Goal: Task Accomplishment & Management: Manage account settings

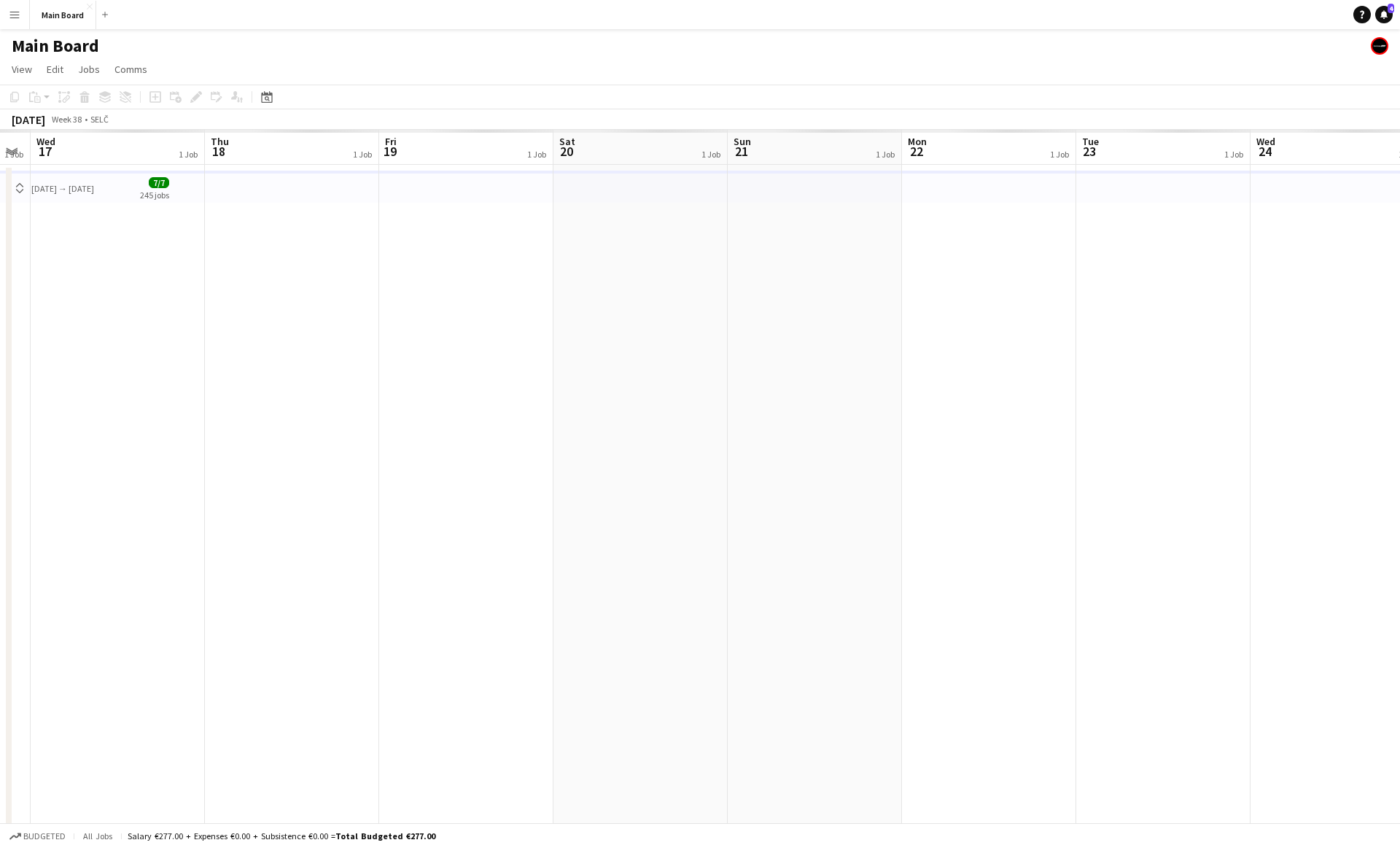
scroll to position [0, 694]
click at [58, 22] on button "Main Board Close" at bounding box center [63, 15] width 67 height 29
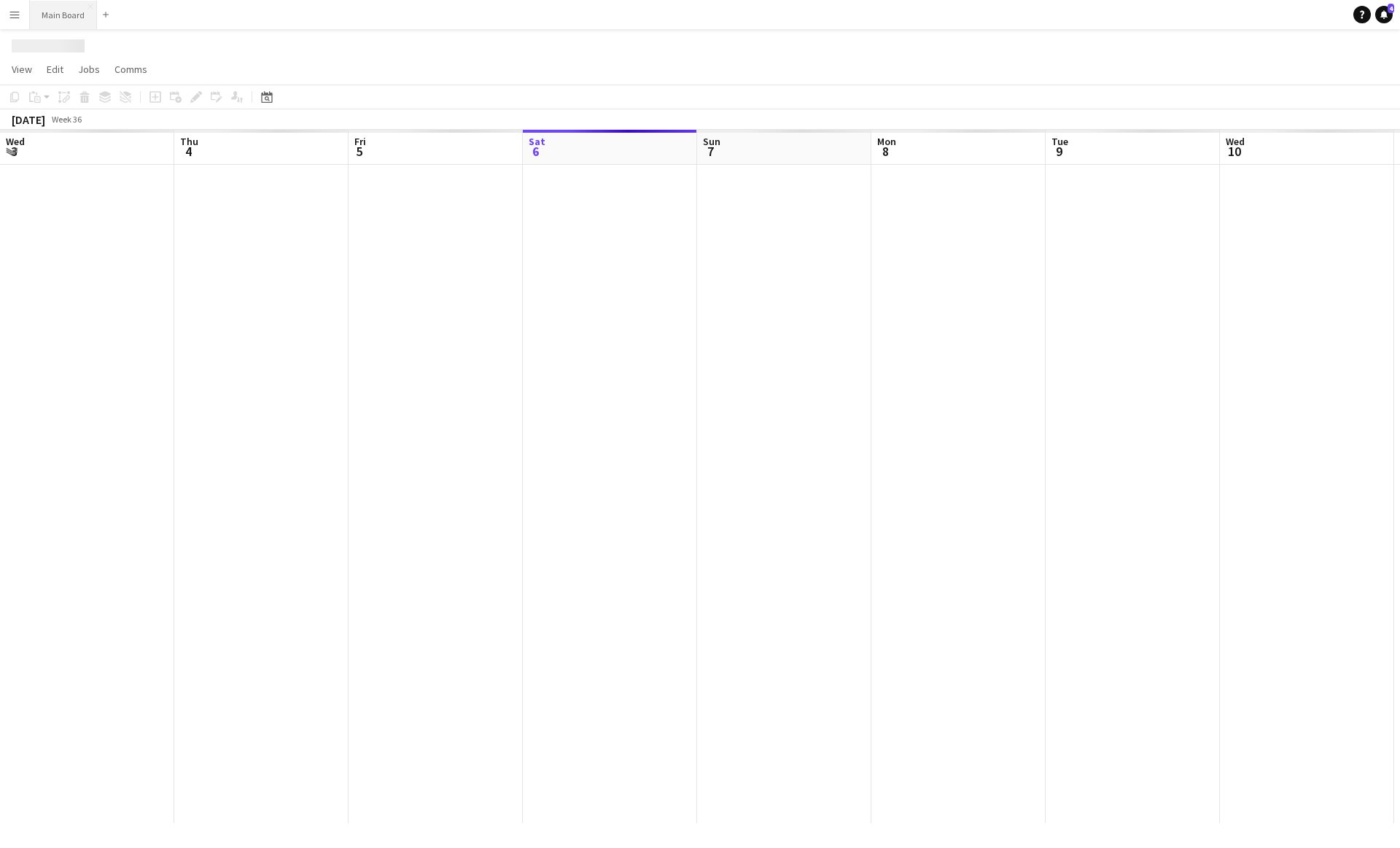
scroll to position [0, 349]
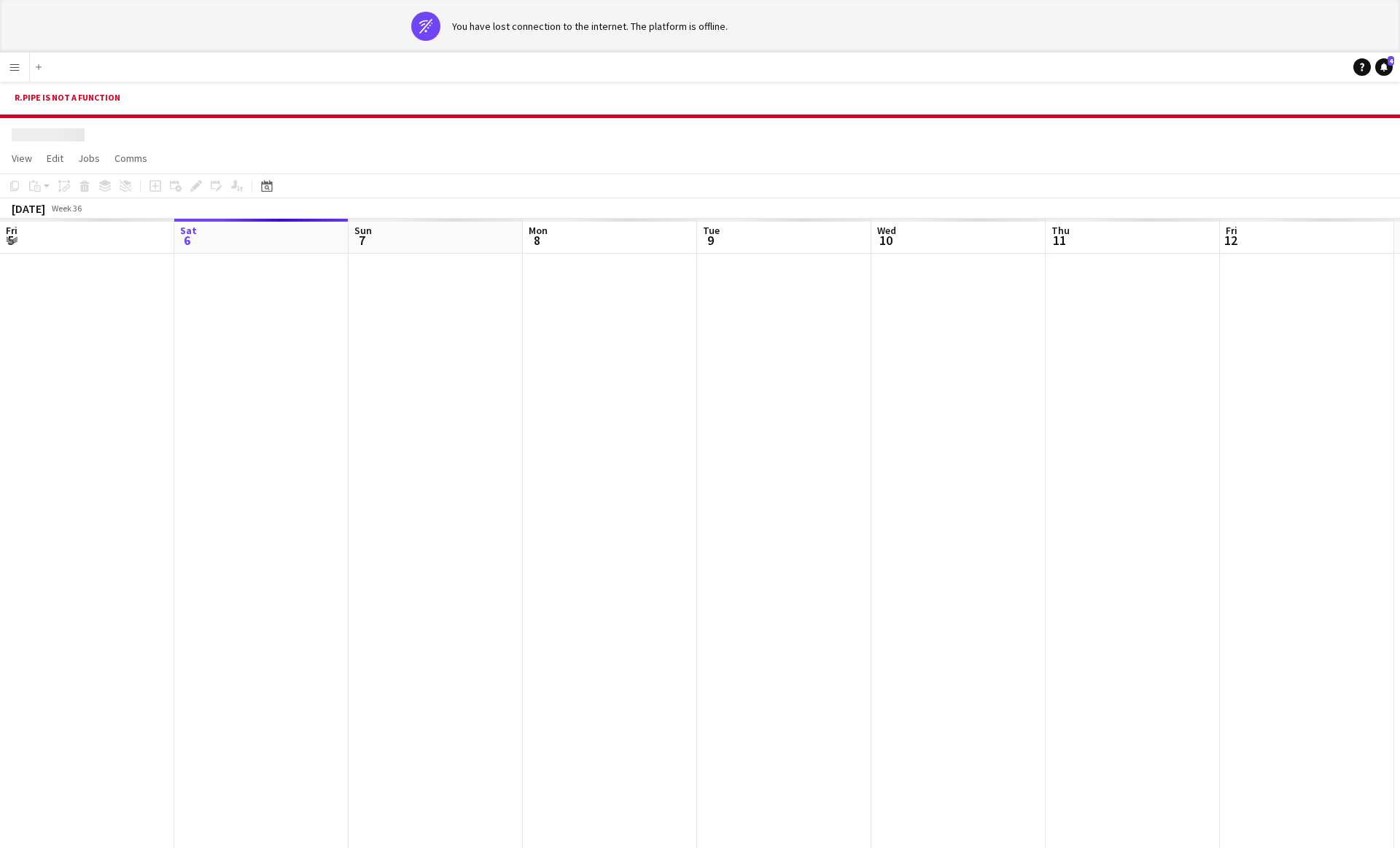
click at [498, 26] on div "You have lost connection to the internet. The platform is offline." at bounding box center [589, 26] width 275 height 13
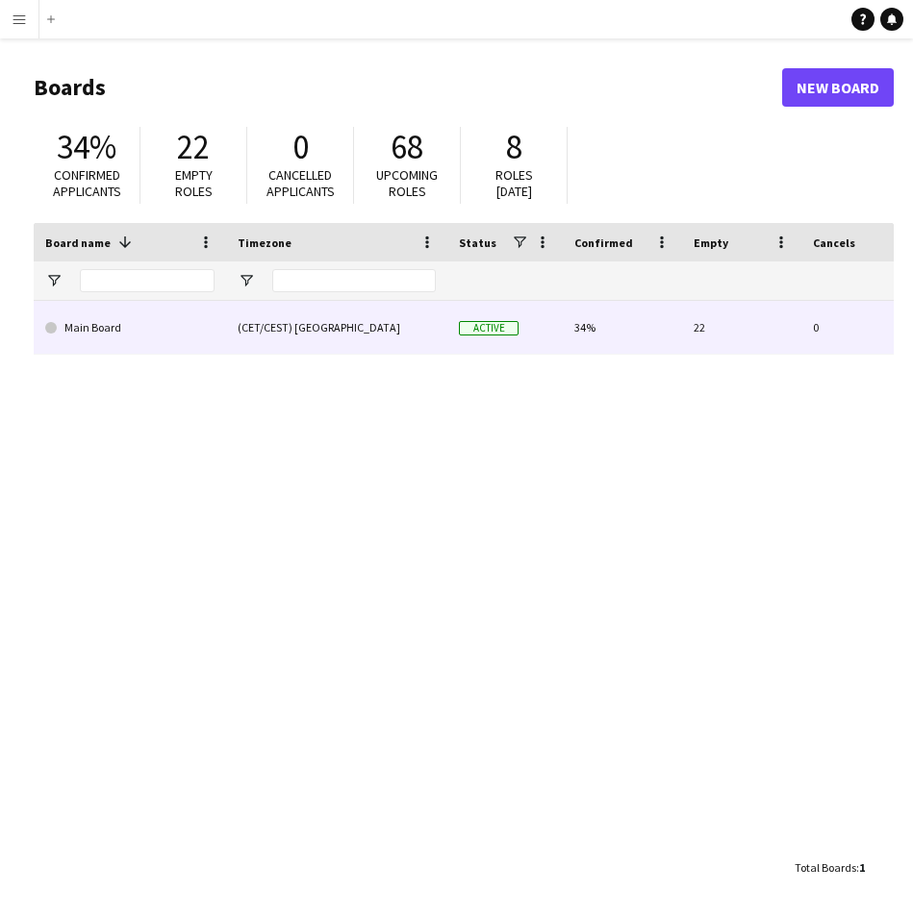
click at [138, 308] on link "Main Board" at bounding box center [129, 328] width 169 height 54
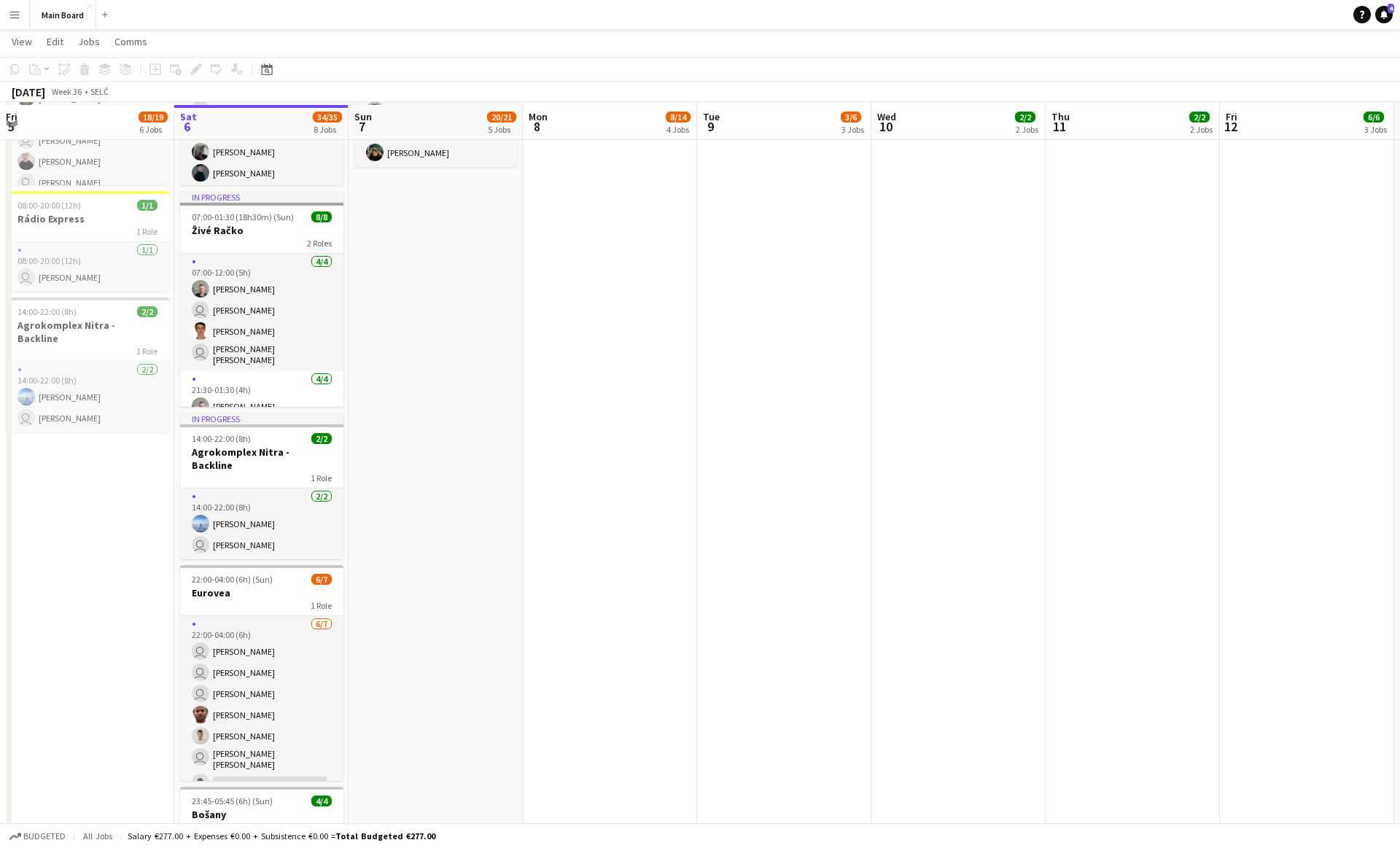
scroll to position [771, 0]
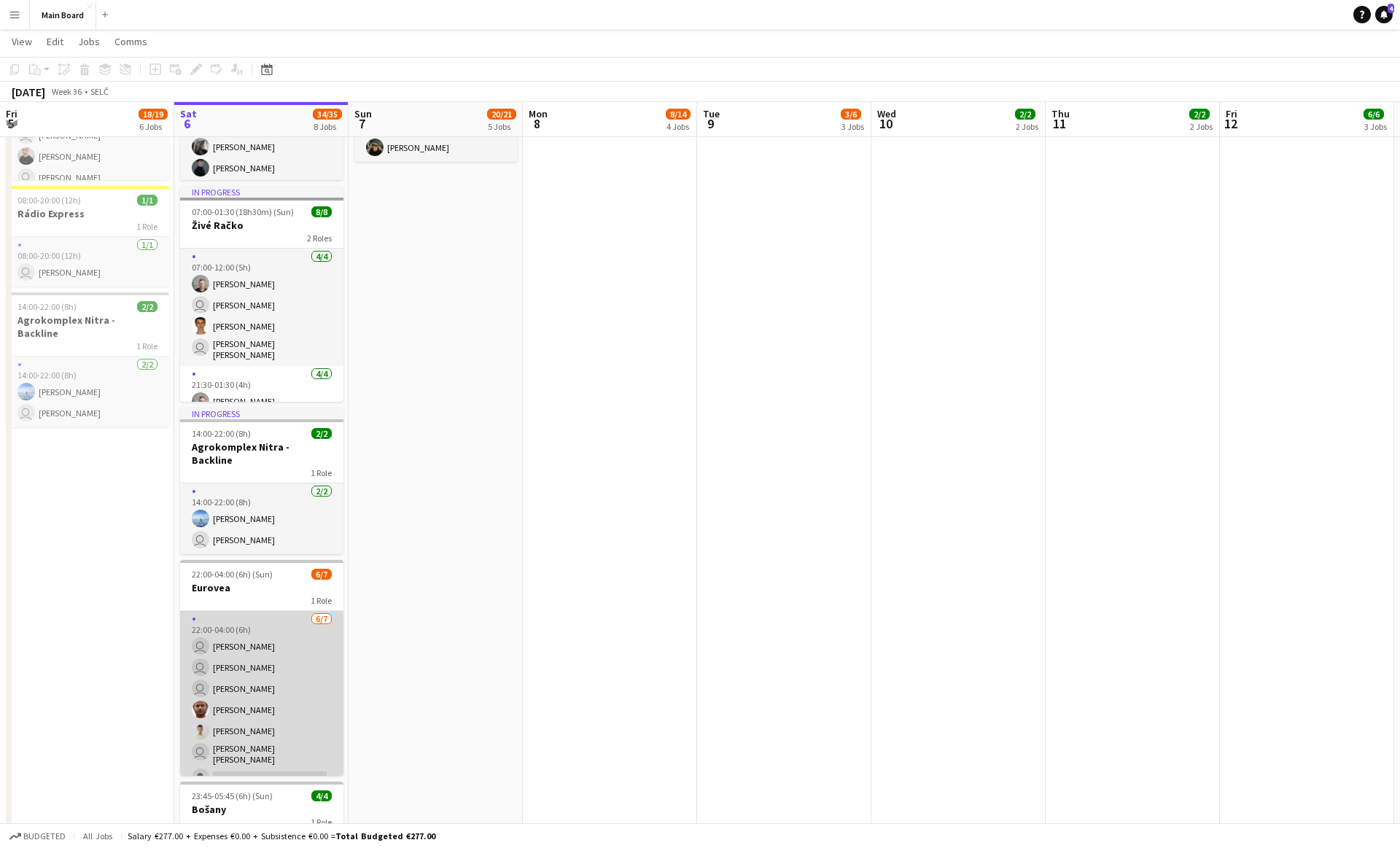
click at [257, 694] on app-card-role "6/7 22:00-04:00 (6h) user Erik Sadvár user Martin Chuchút user Daniel Sabo Adam…" at bounding box center [262, 702] width 163 height 181
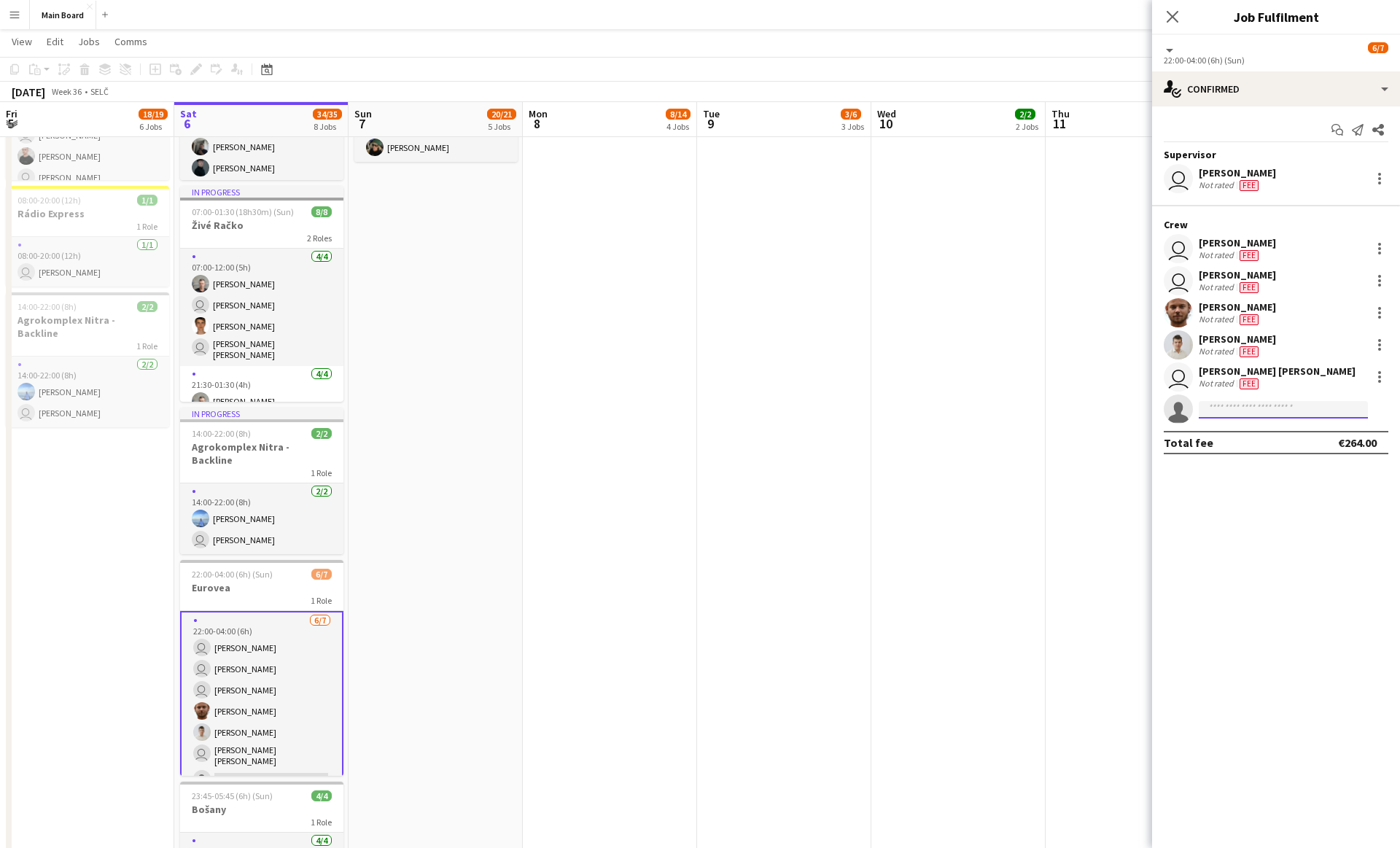
click at [692, 408] on input at bounding box center [1283, 410] width 169 height 17
type input "*****"
click at [692, 446] on span "pzatko.zabo@gmail.com" at bounding box center [1283, 441] width 146 height 11
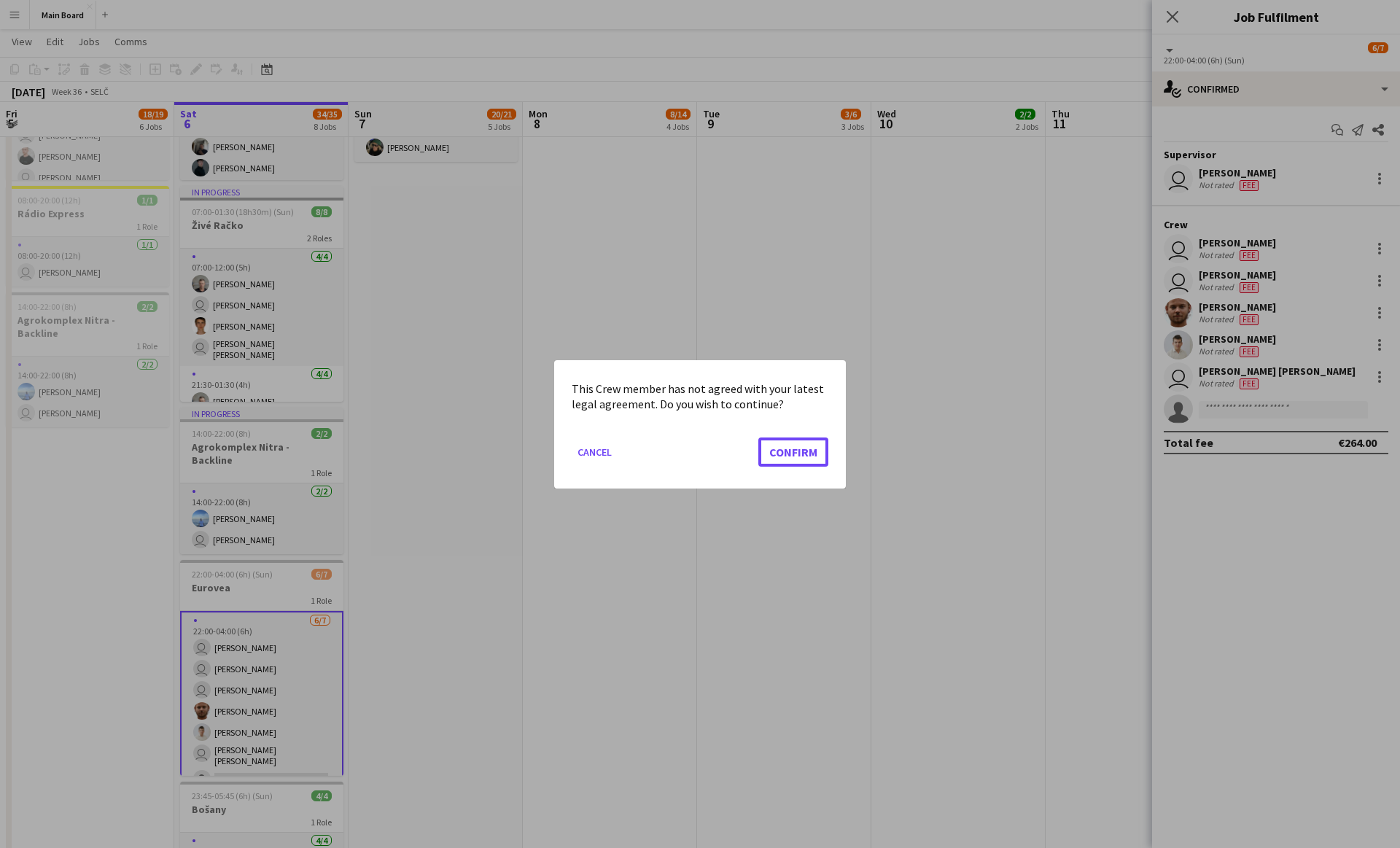
click at [692, 437] on button "Confirm" at bounding box center [793, 451] width 70 height 29
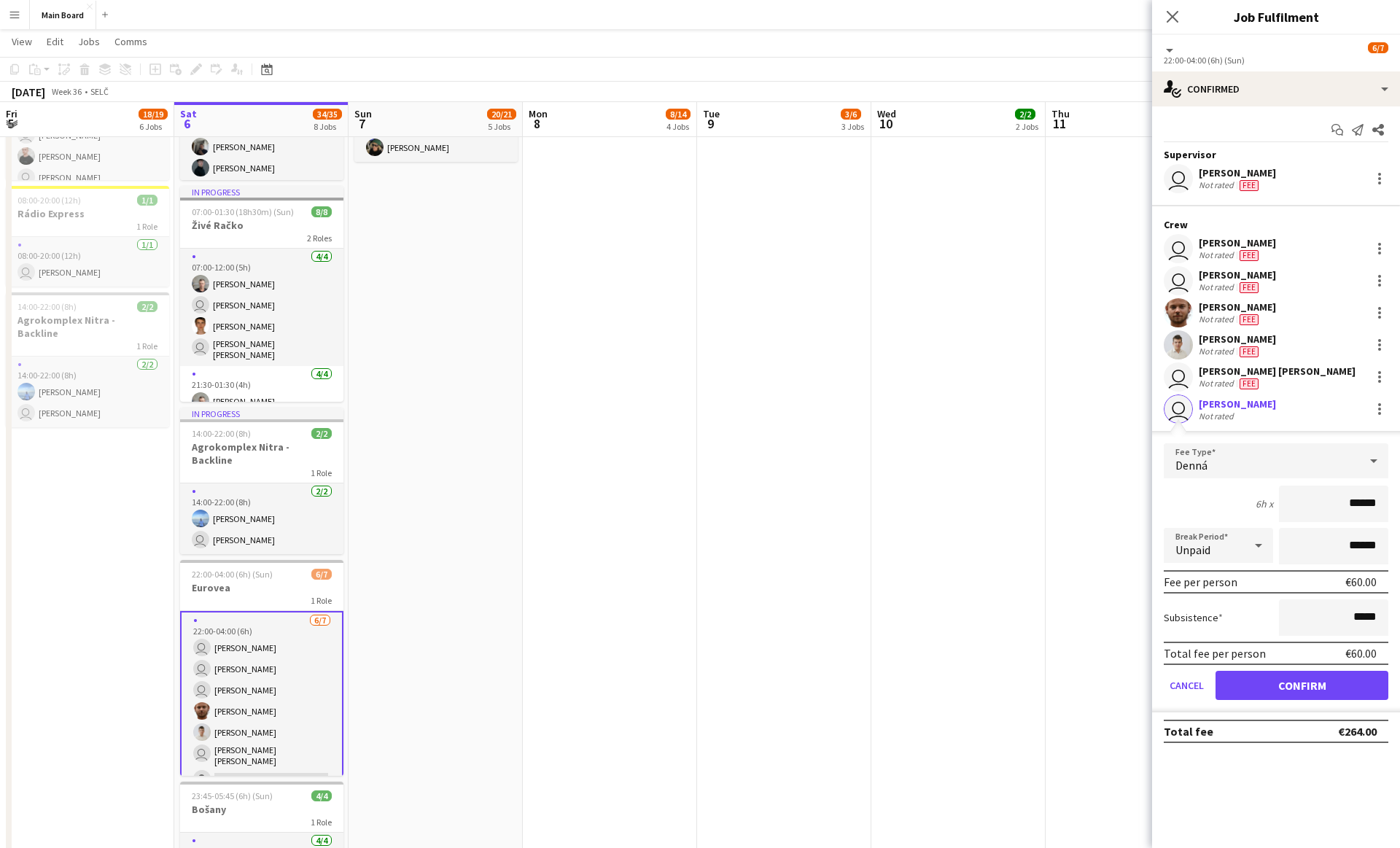
click at [692, 466] on div "Denná" at bounding box center [1262, 461] width 196 height 35
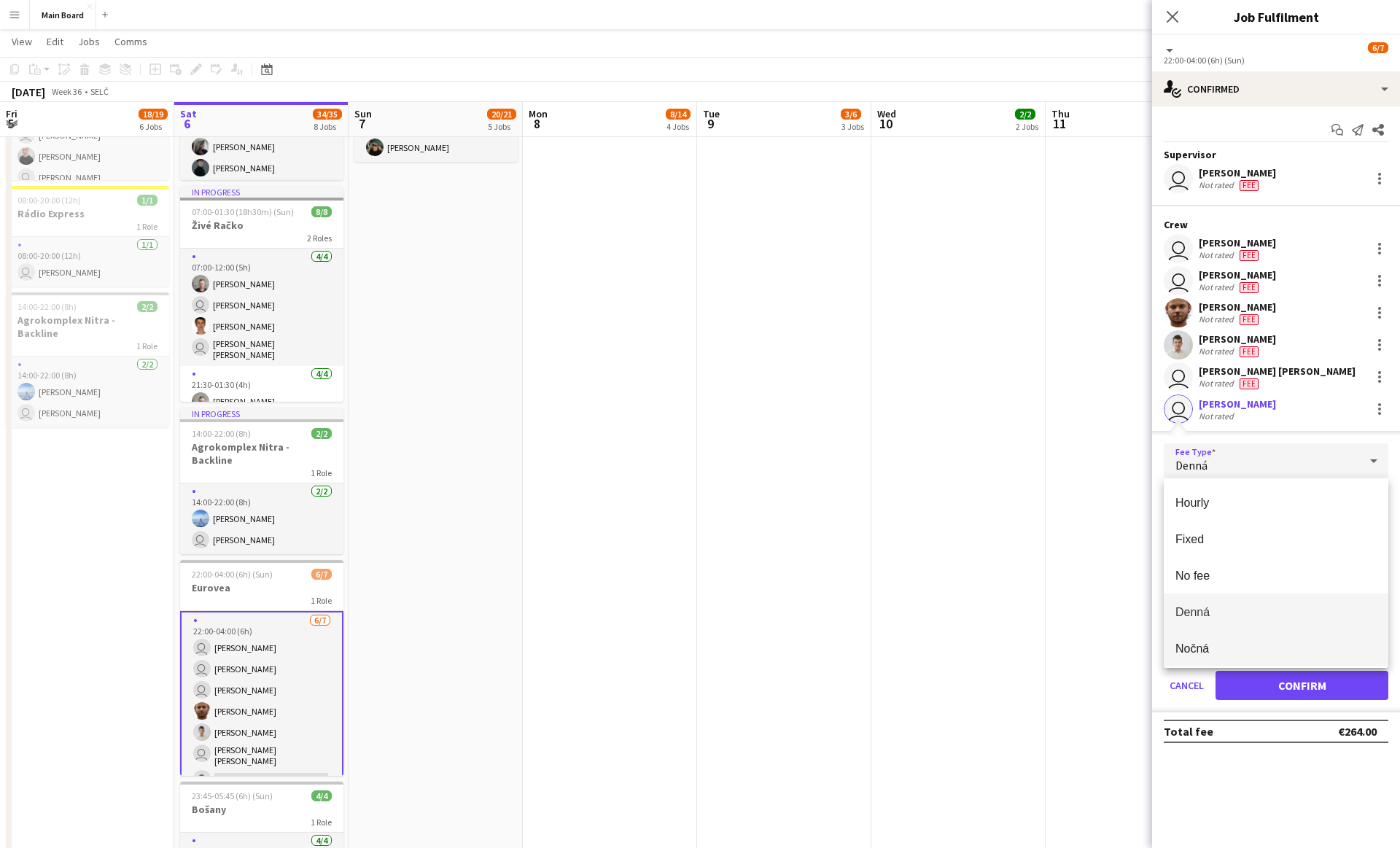
click at [692, 647] on span "Nočná" at bounding box center [1276, 649] width 201 height 14
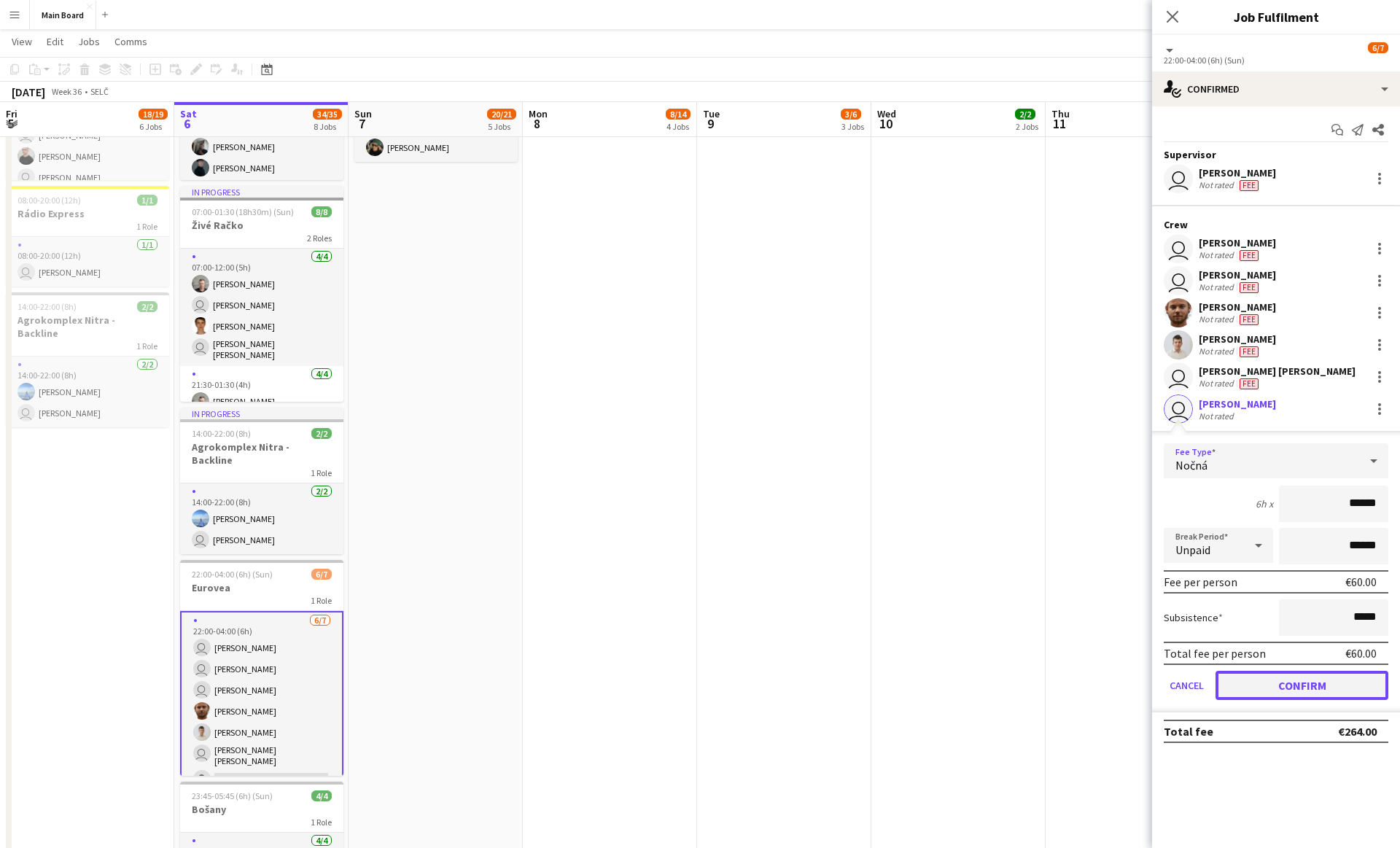
click at [692, 688] on button "Confirm" at bounding box center [1302, 686] width 173 height 29
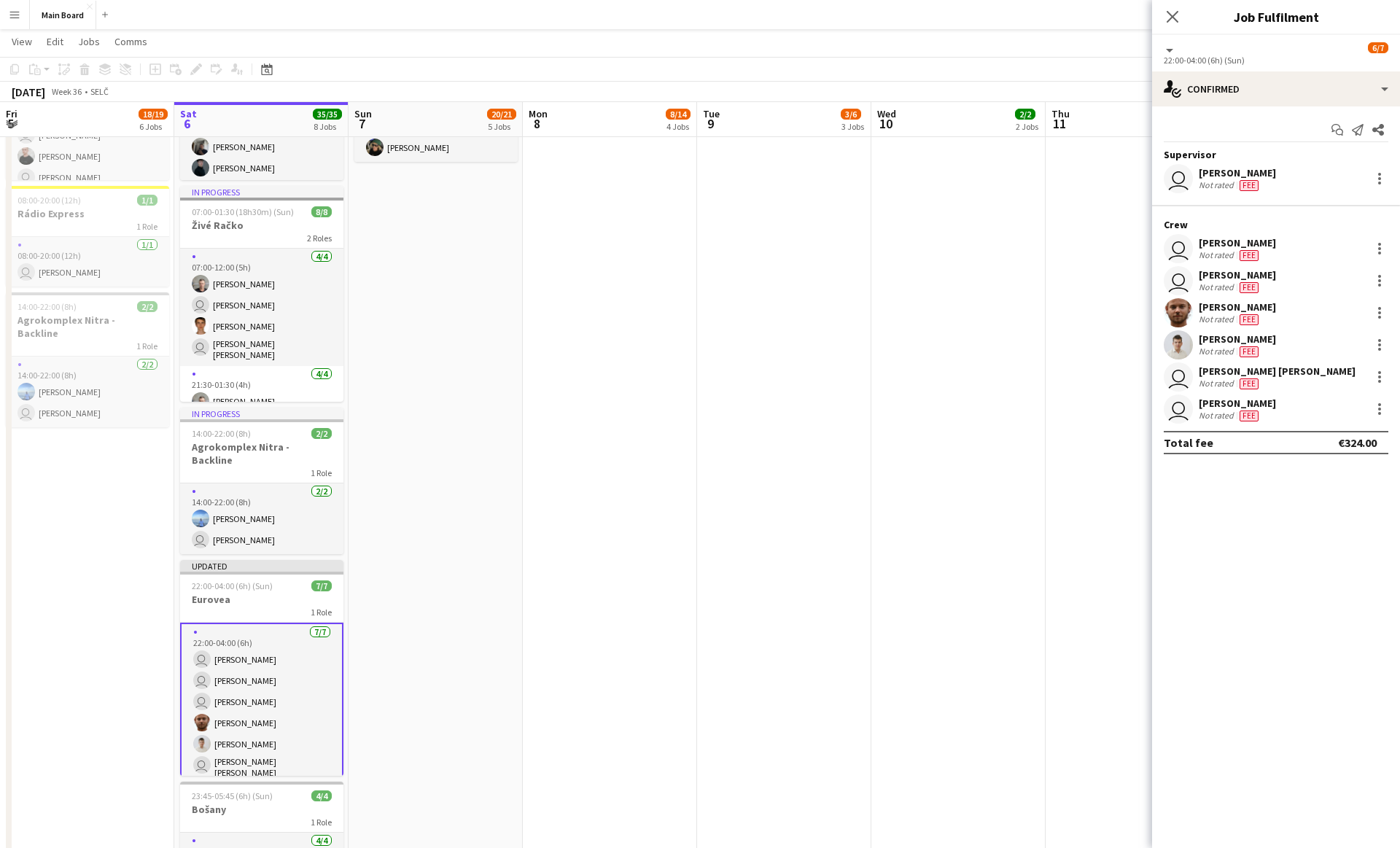
click at [658, 438] on app-date-cell "Toggle View The Scorpions 08-09-2025 → 17-09-2025 20/20 10 jobs 11:00-16:00 (5h…" at bounding box center [610, 184] width 174 height 1585
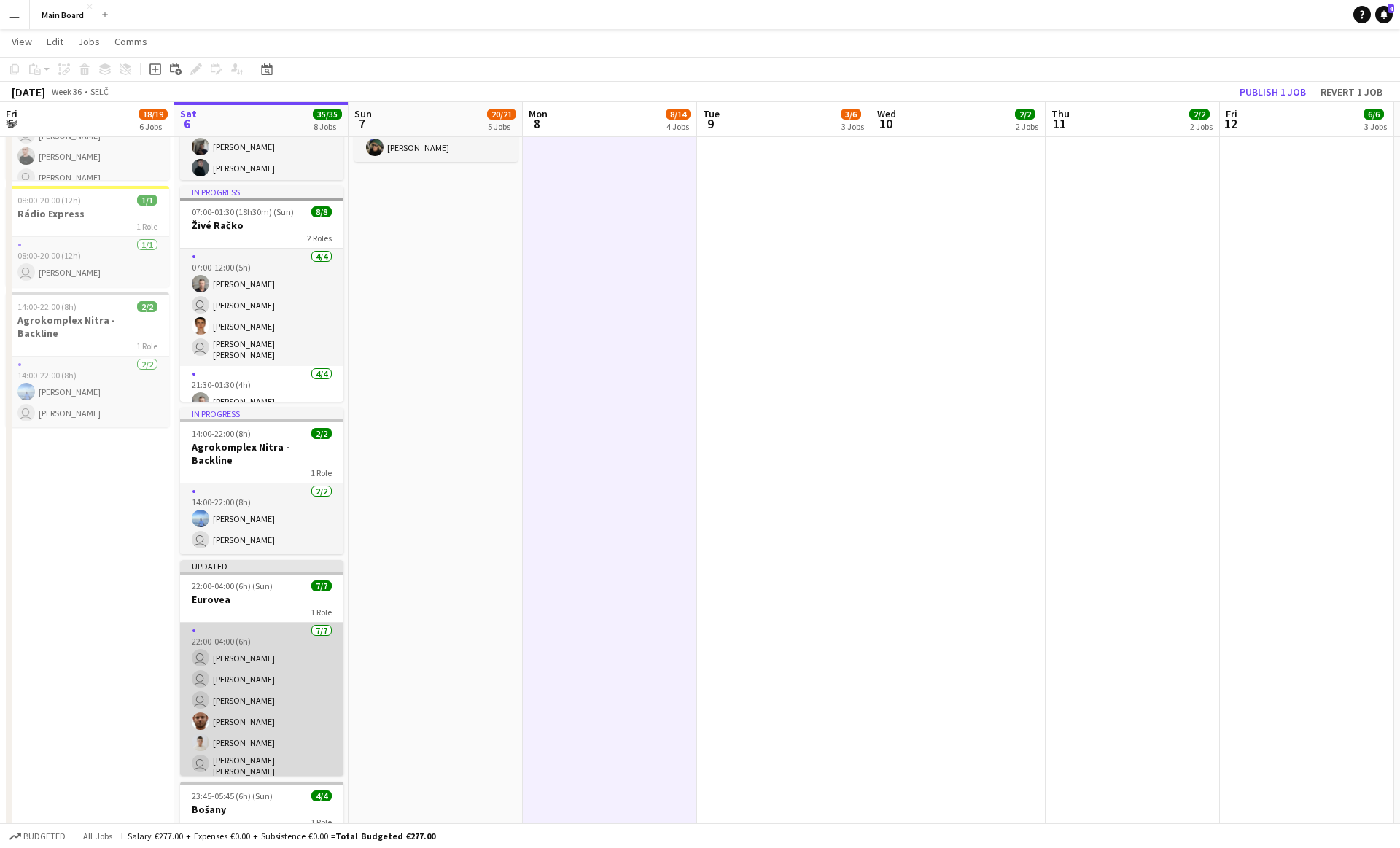
click at [207, 694] on app-card-role "7/7 22:00-04:00 (6h) user Erik Sadvár user Martin Chuchút user Daniel Sabo Adam…" at bounding box center [262, 713] width 163 height 181
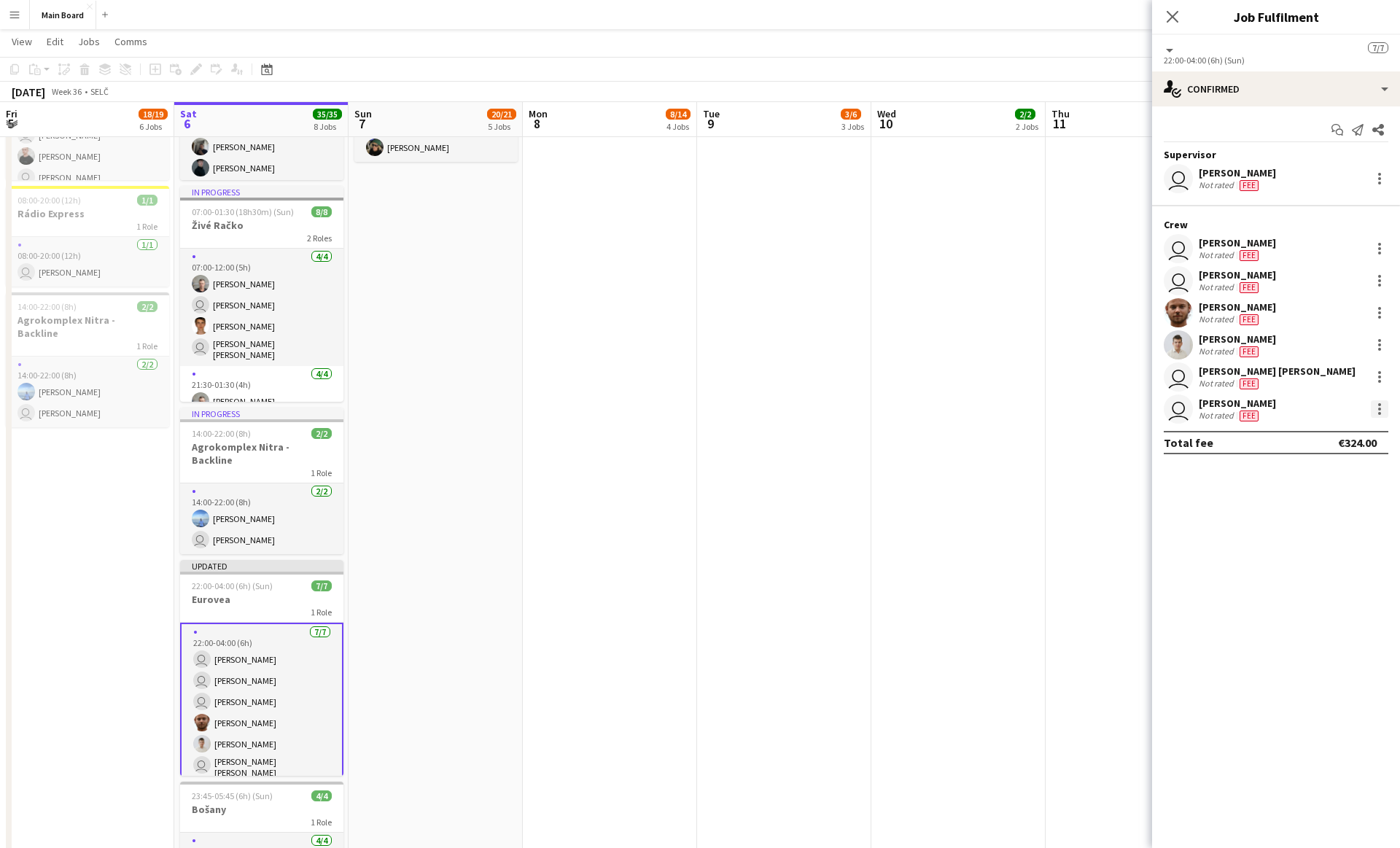
click at [692, 409] on div at bounding box center [1380, 410] width 3 height 3
click at [692, 611] on span "Set as supervisor" at bounding box center [1331, 611] width 90 height 12
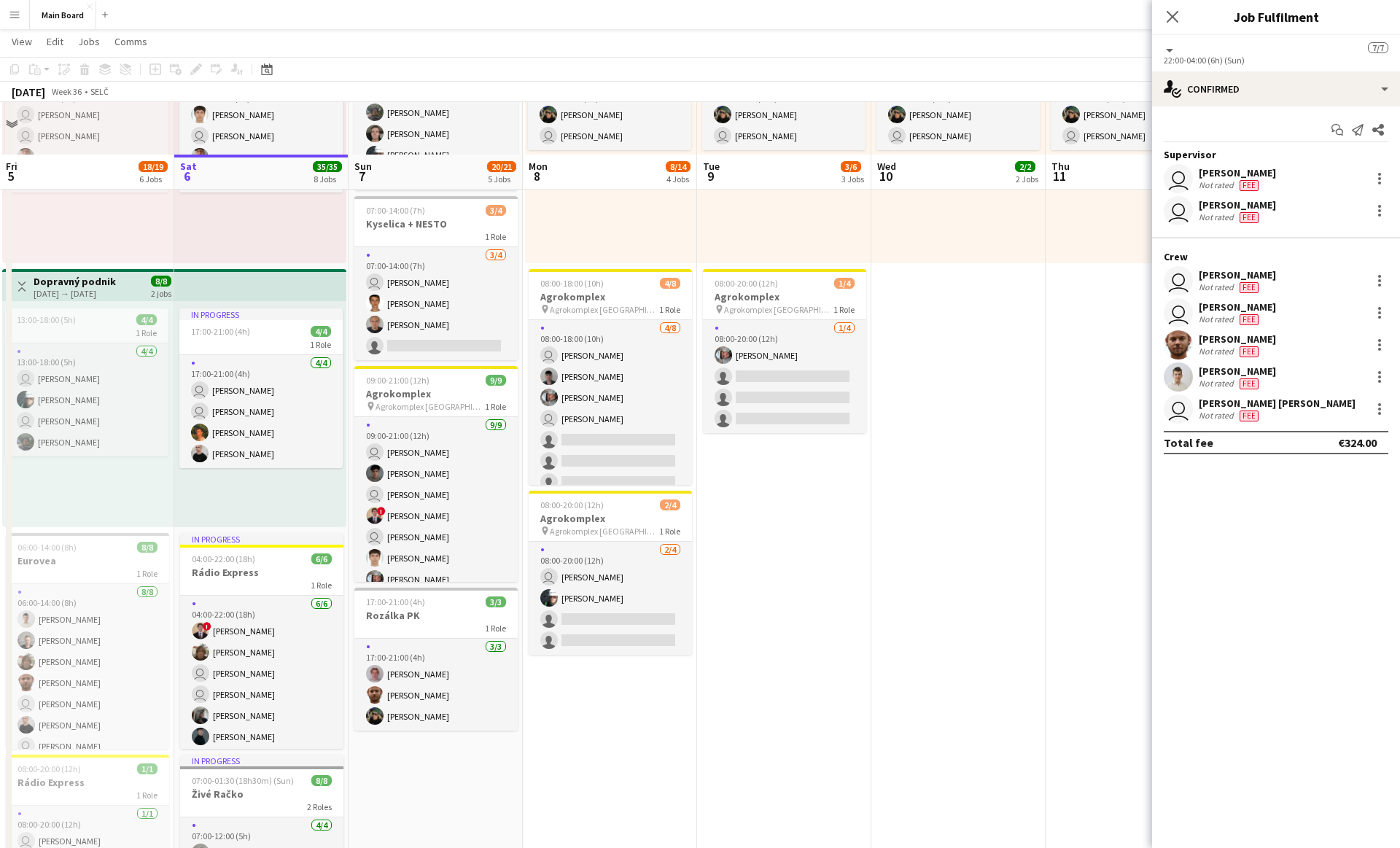
scroll to position [201, 0]
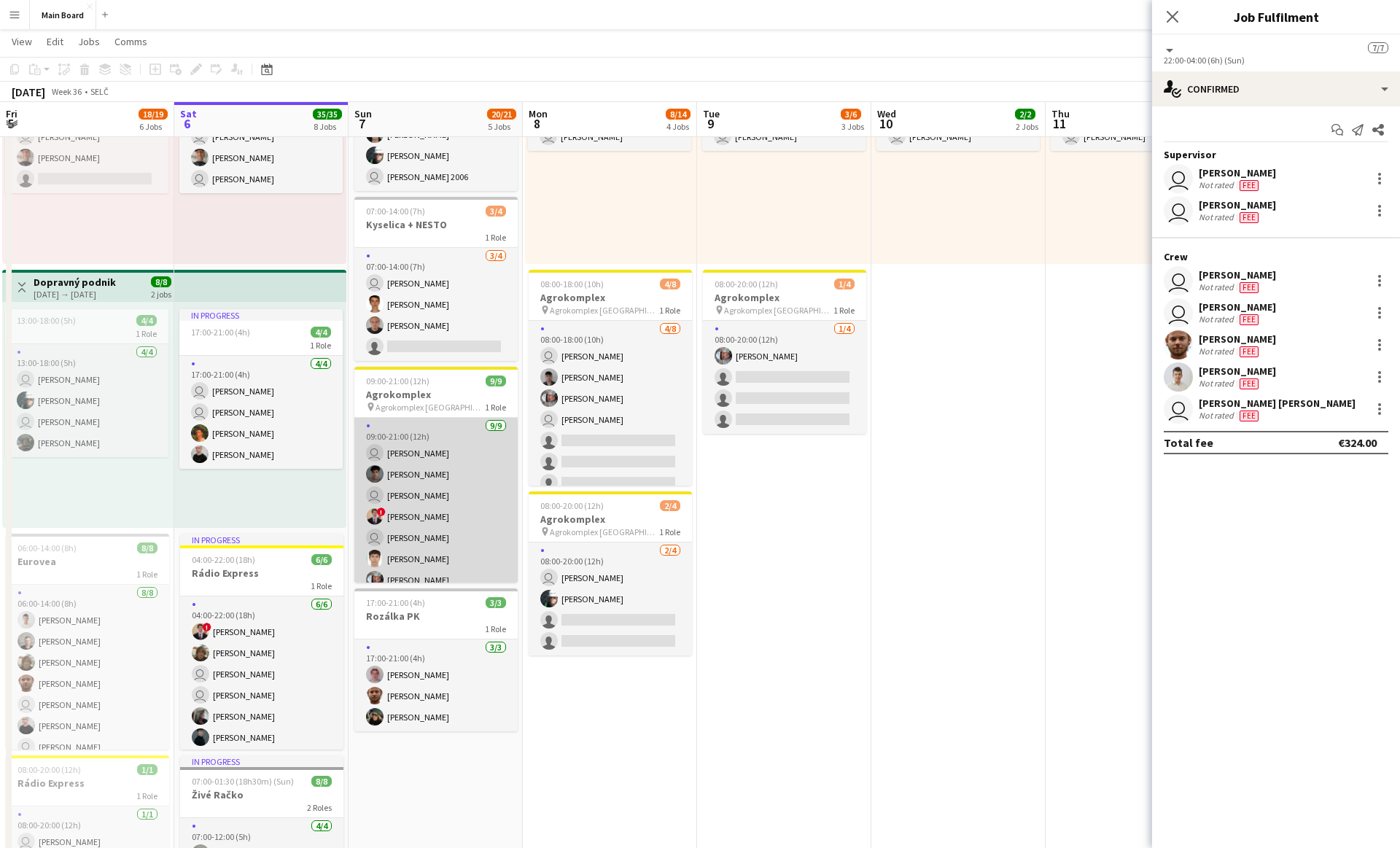
click at [422, 550] on app-card-role "9/9 09:00-21:00 (12h) user Ivan Zvozil Matej Kováč user Lukáš Vojtek ! Dominik …" at bounding box center [435, 527] width 163 height 218
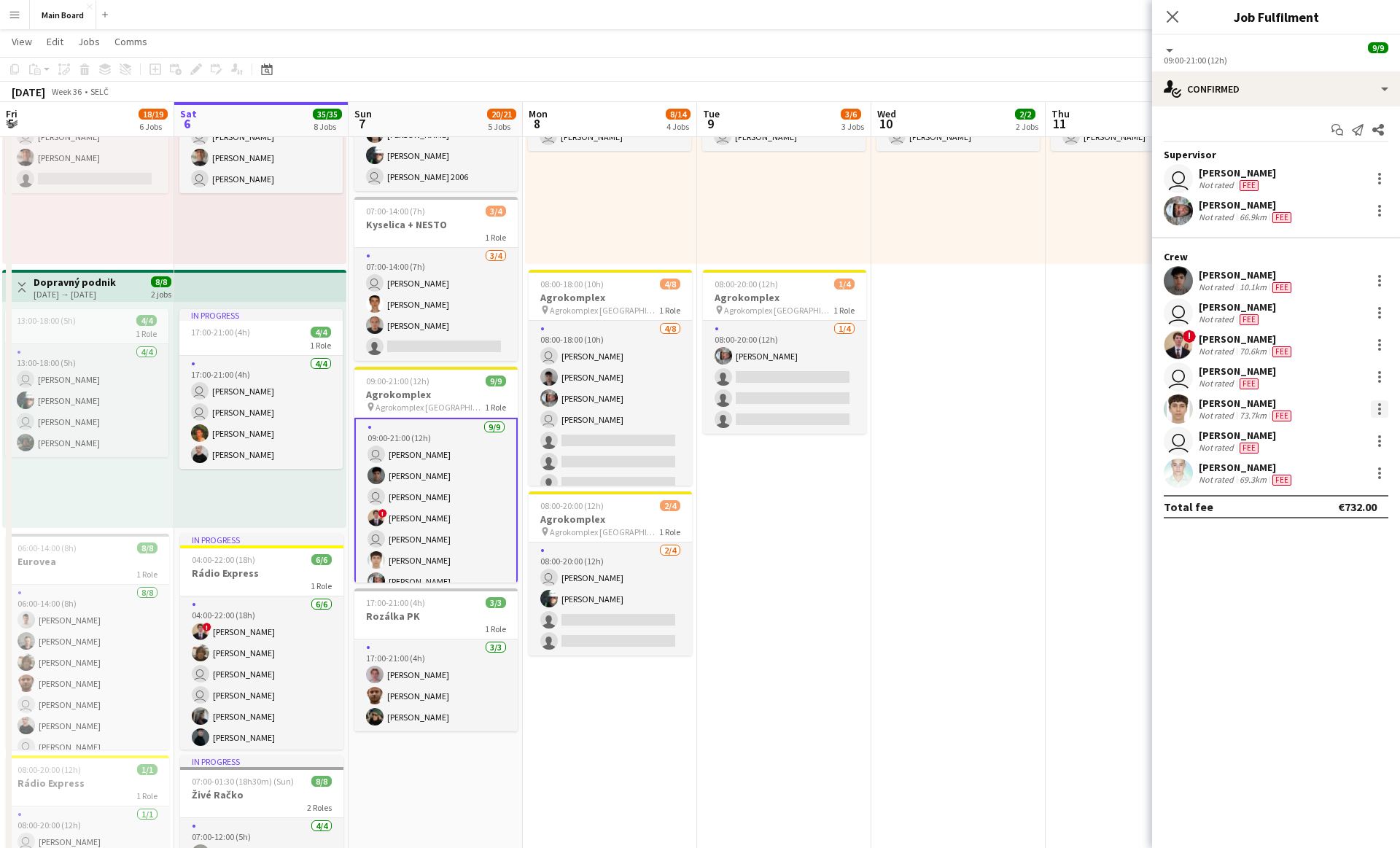
click at [692, 413] on div at bounding box center [1380, 409] width 17 height 17
click at [692, 581] on span "Remove" at bounding box center [1308, 576] width 44 height 12
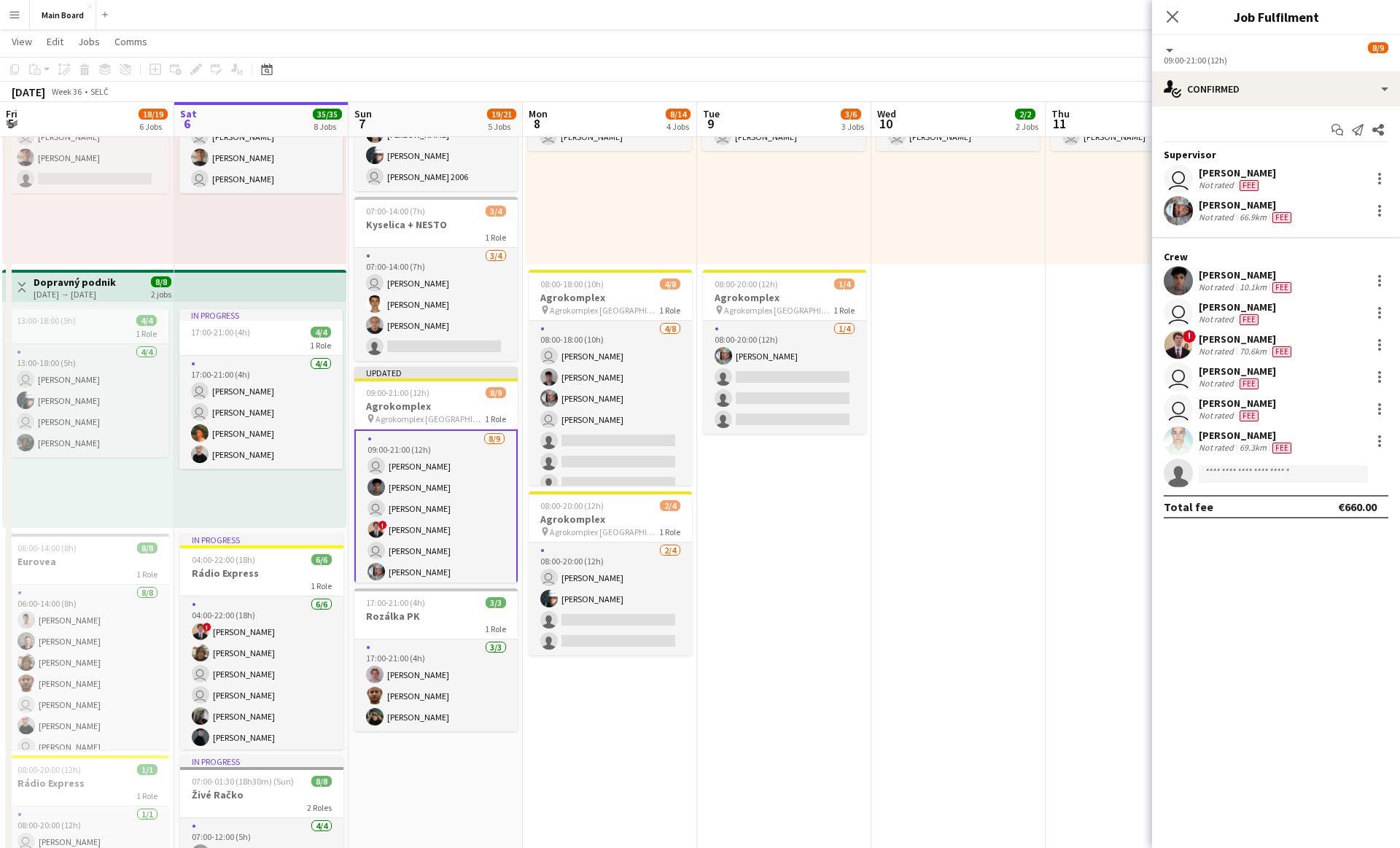
click at [692, 533] on app-date-cell "08:00-18:00 (10h) 2/2 1 Role 2/2 08:00-18:00 (10h) Tymofii Levchenko user Jakub…" at bounding box center [959, 754] width 174 height 1585
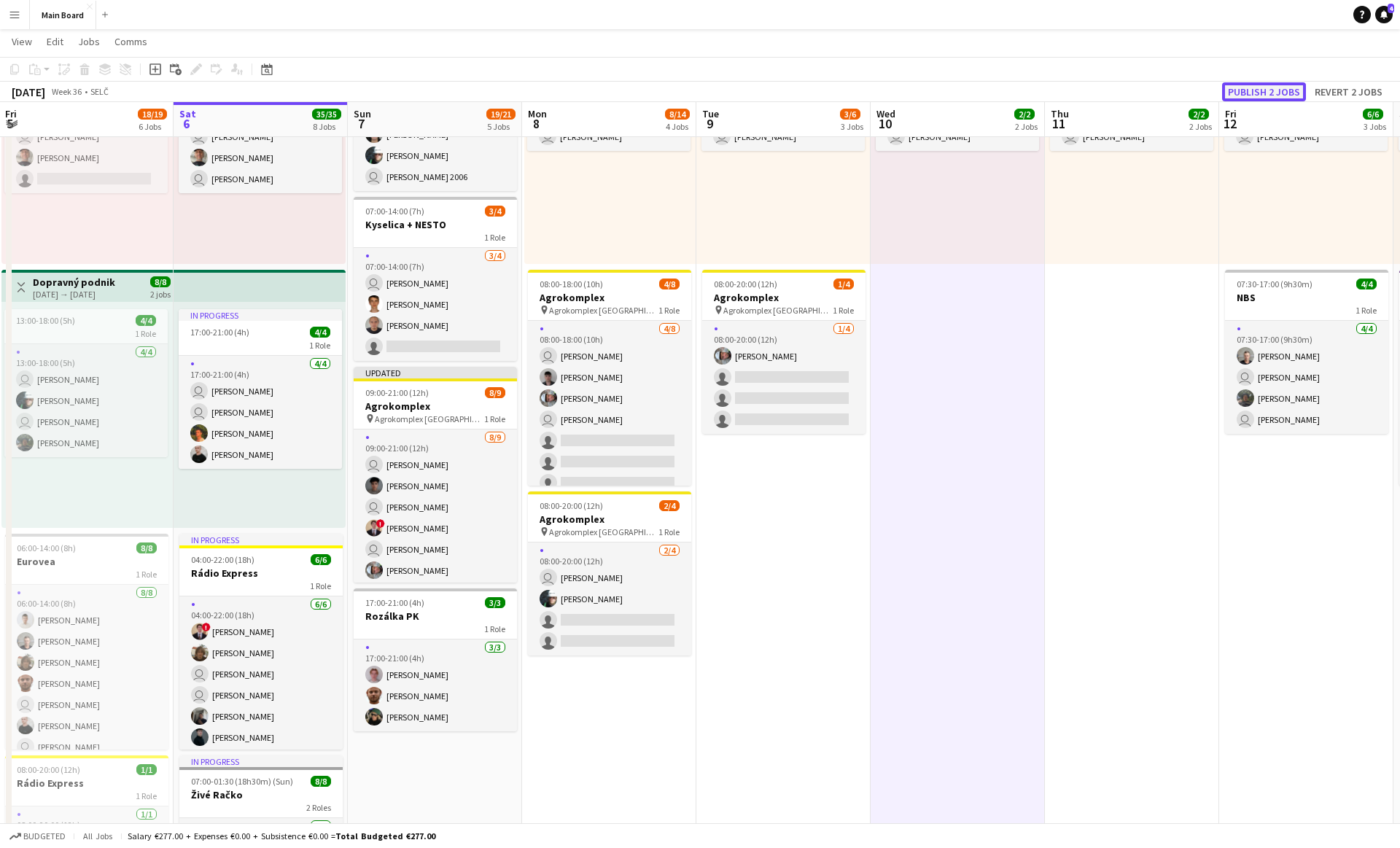
click at [692, 86] on button "Publish 2 jobs" at bounding box center [1264, 92] width 84 height 19
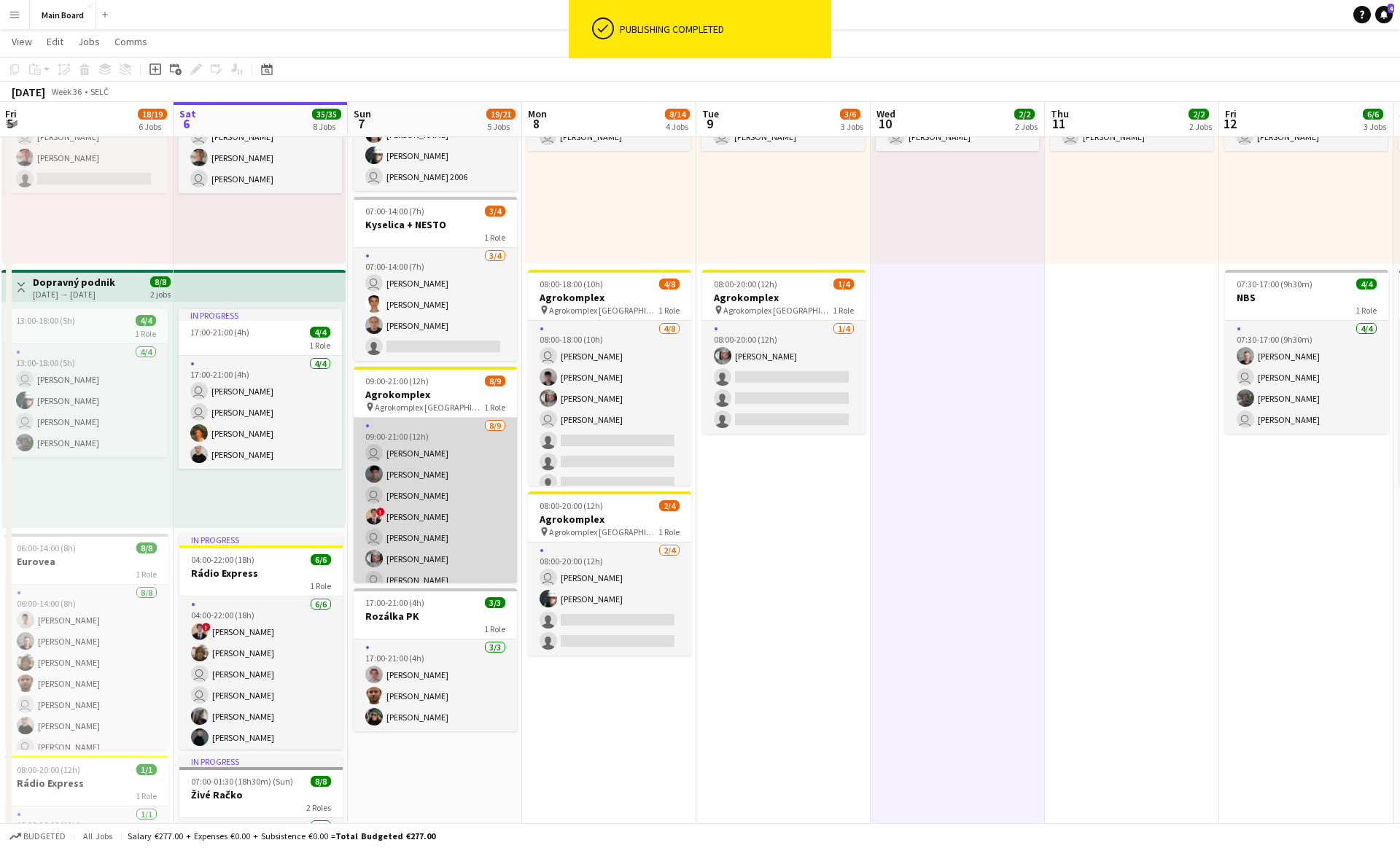
click at [435, 542] on app-card-role "8/9 09:00-21:00 (12h) user Ivan Zvozil Matej Kováč user Lukáš Vojtek ! Dominik …" at bounding box center [435, 527] width 163 height 218
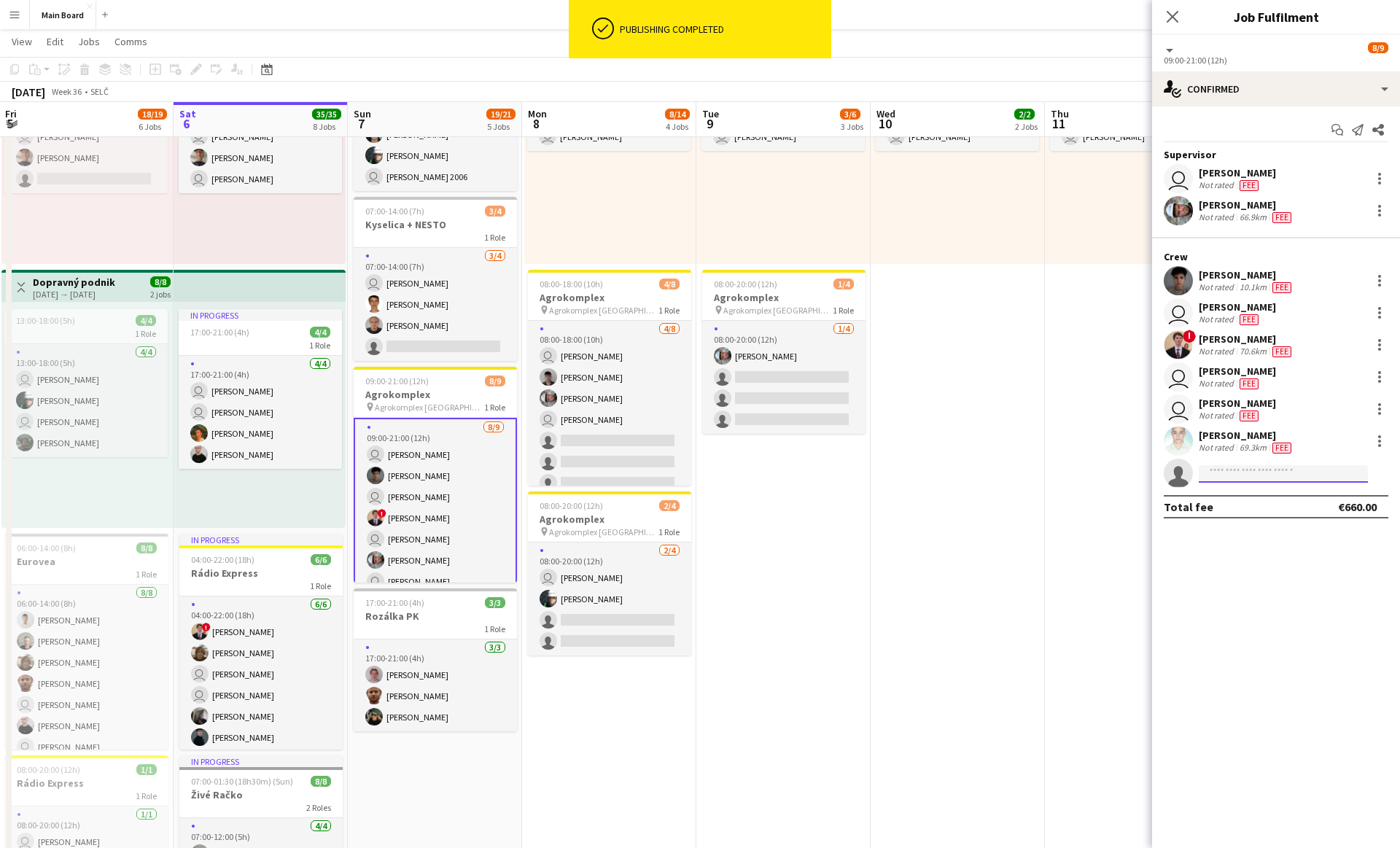
click at [692, 475] on input at bounding box center [1283, 473] width 169 height 17
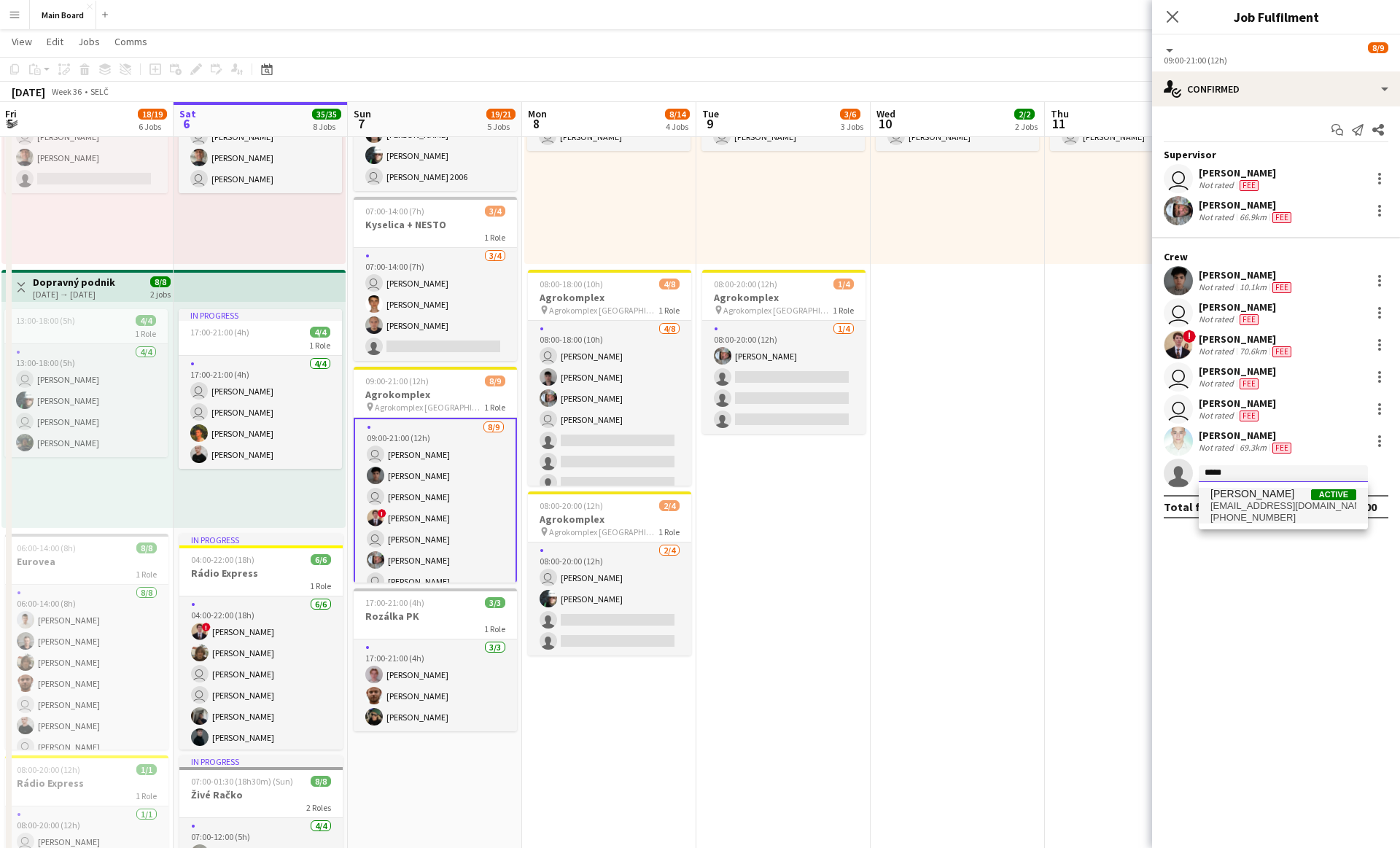
type input "*****"
click at [692, 515] on span "+421948023763" at bounding box center [1283, 517] width 146 height 11
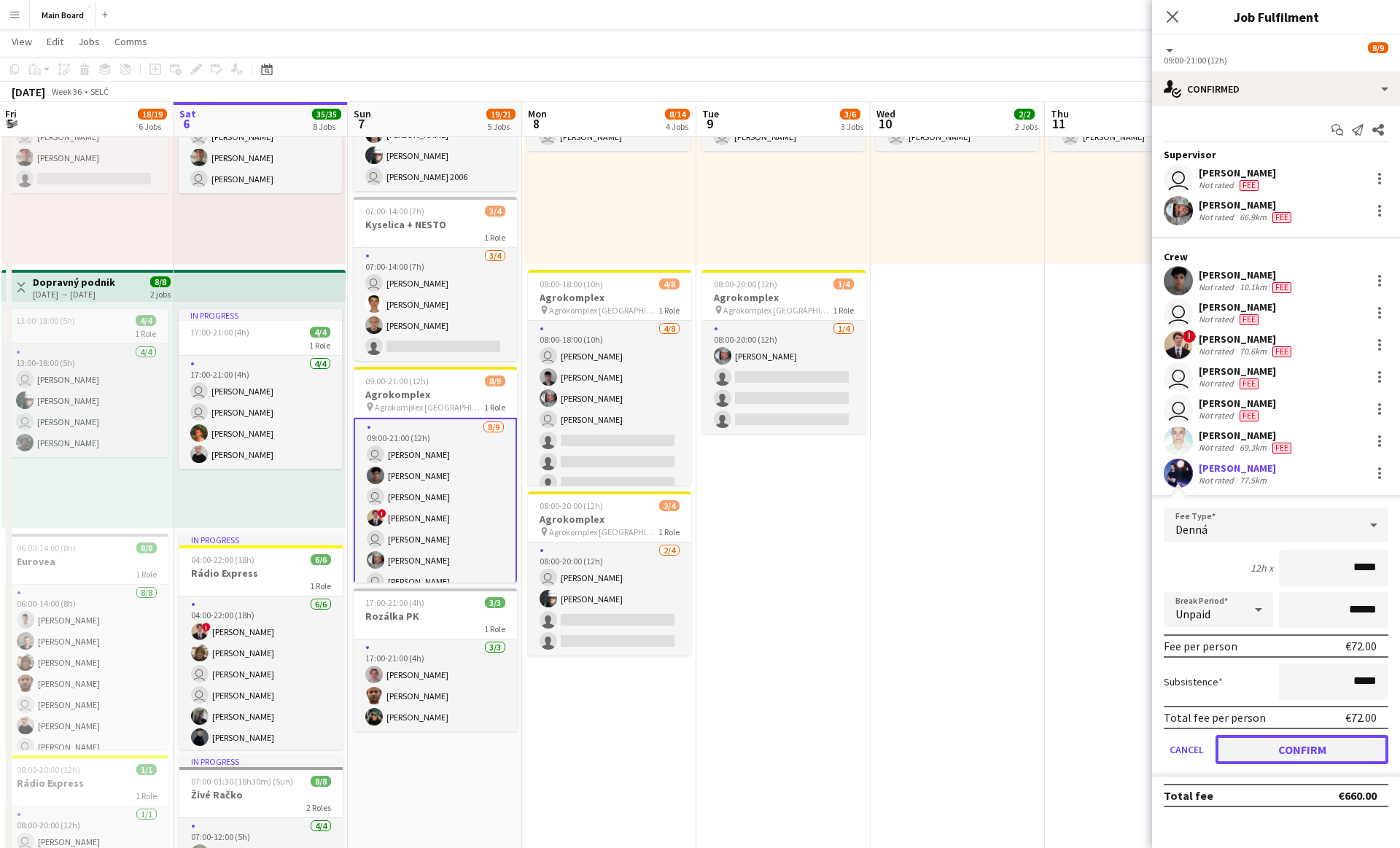
click at [692, 694] on button "Confirm" at bounding box center [1302, 749] width 173 height 29
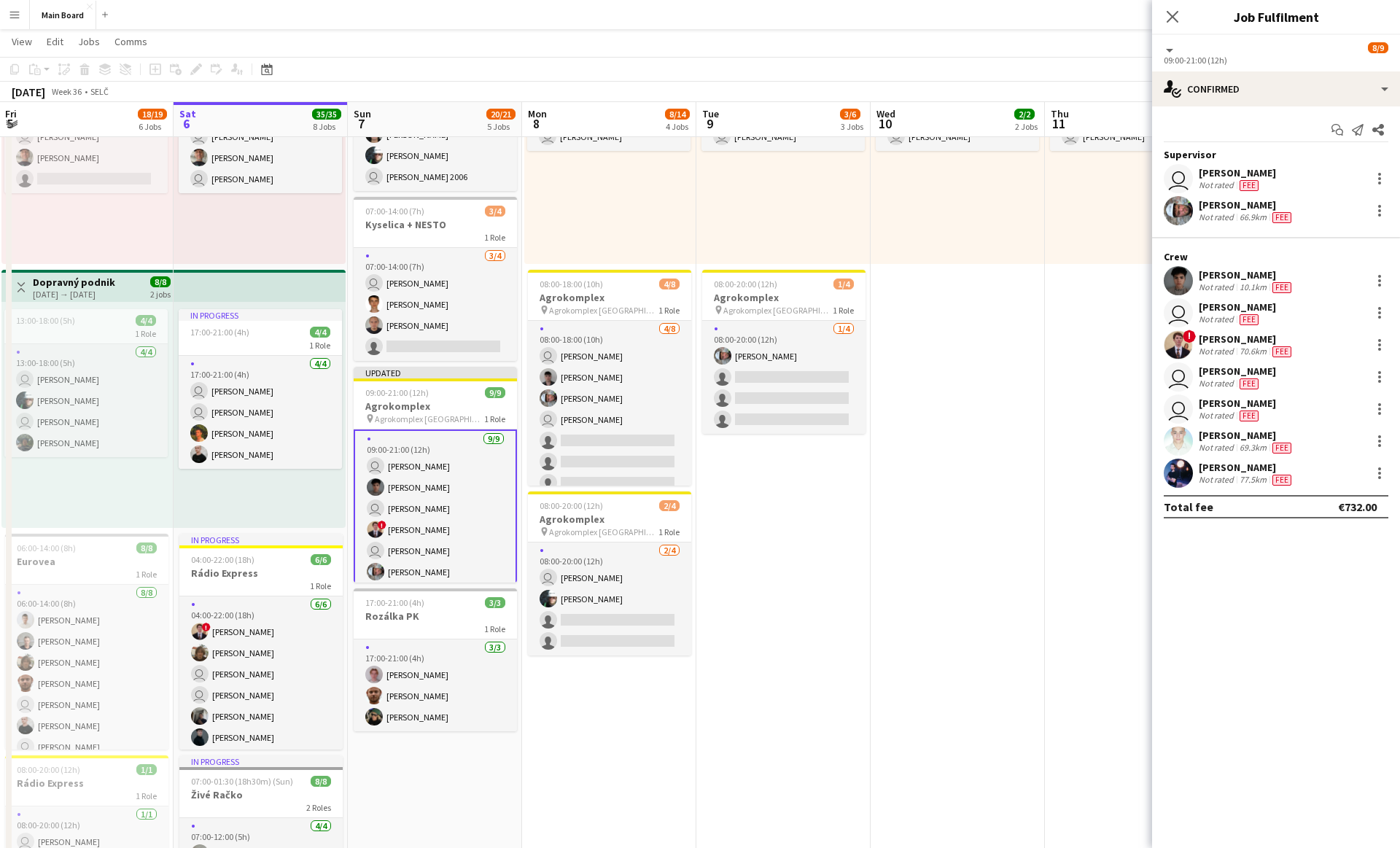
click at [692, 446] on app-date-cell "08:00-18:00 (10h) 2/2 1 Role 2/2 08:00-18:00 (10h) Tymofii Levchenko user Jakub…" at bounding box center [958, 754] width 174 height 1585
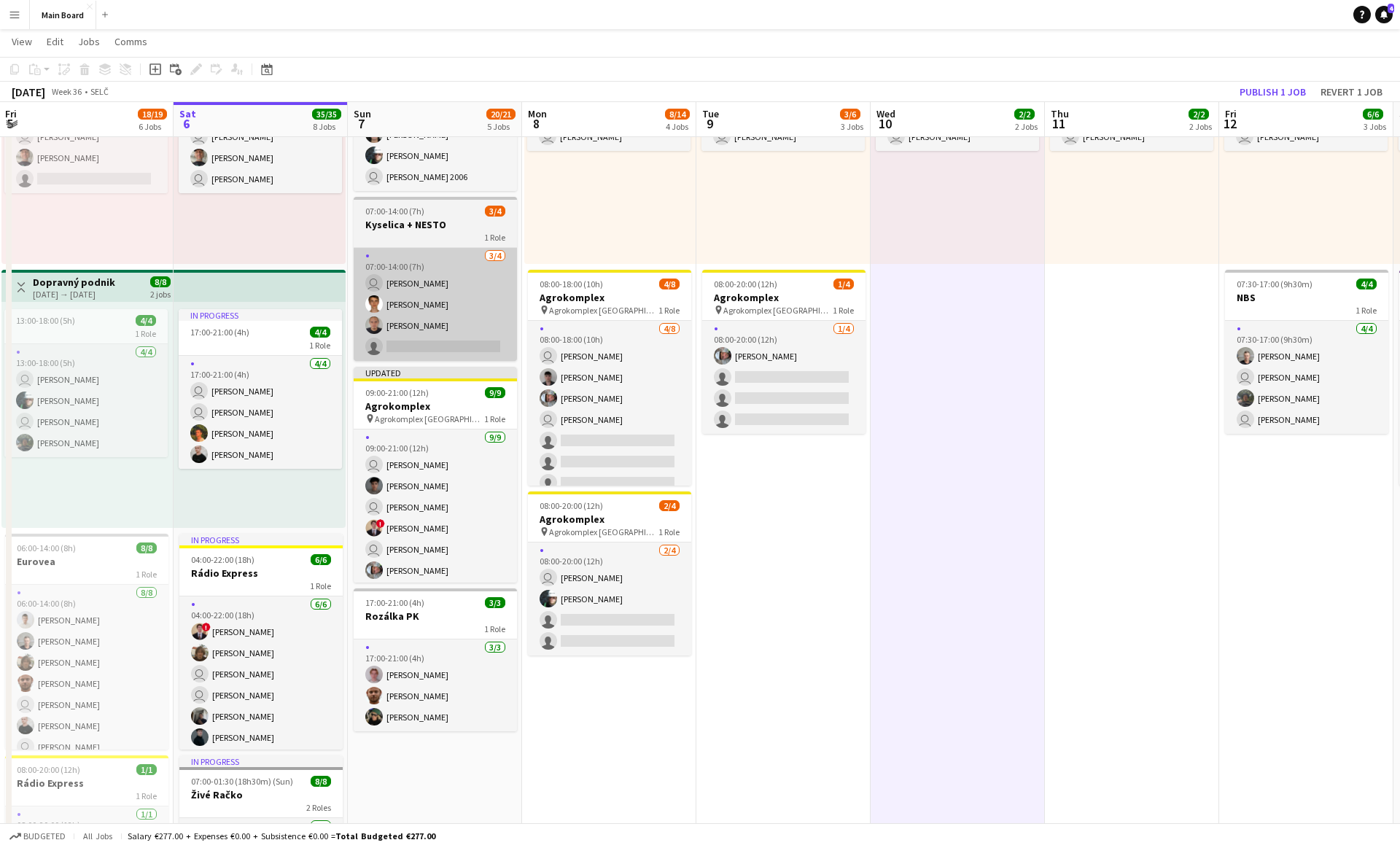
click at [491, 319] on app-card-role "3/4 07:00-14:00 (7h) user Sergej Krempaský Martin Balúch Andrej Fialka single-n…" at bounding box center [435, 304] width 163 height 113
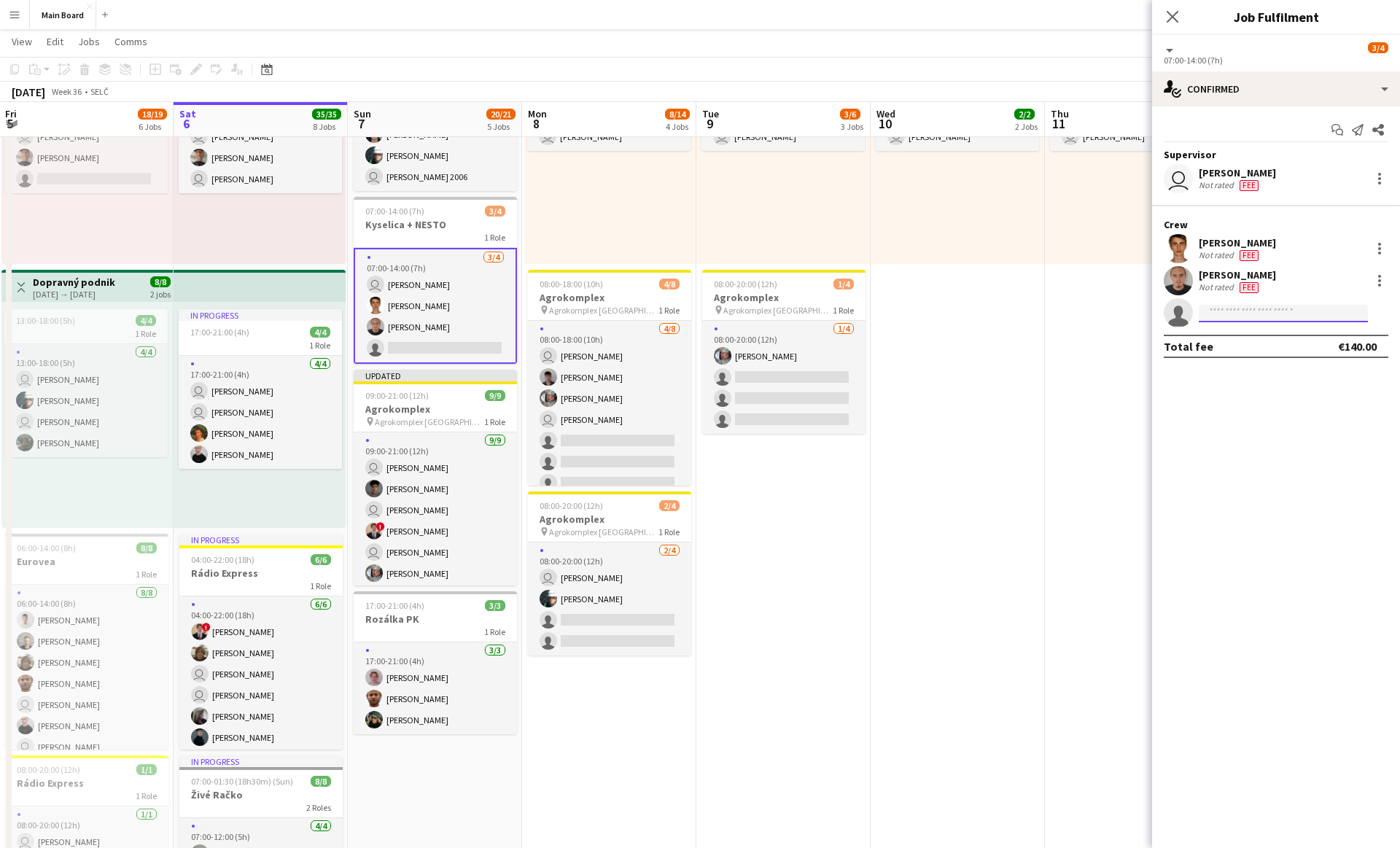
click at [692, 315] on input at bounding box center [1283, 313] width 169 height 17
type input "*****"
click at [692, 335] on span "[PERSON_NAME]" at bounding box center [1252, 334] width 84 height 12
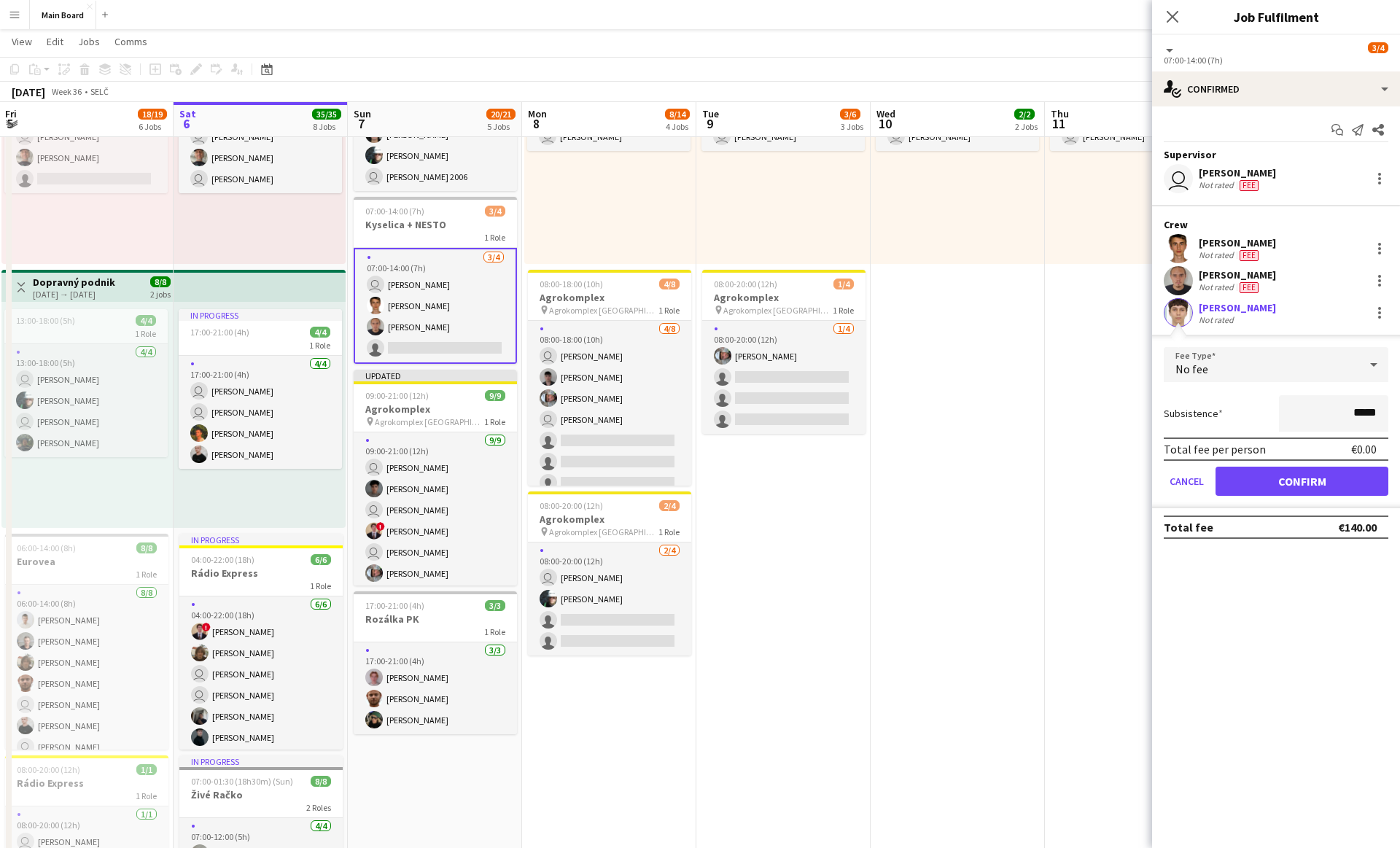
click at [692, 363] on div "No fee" at bounding box center [1262, 365] width 196 height 35
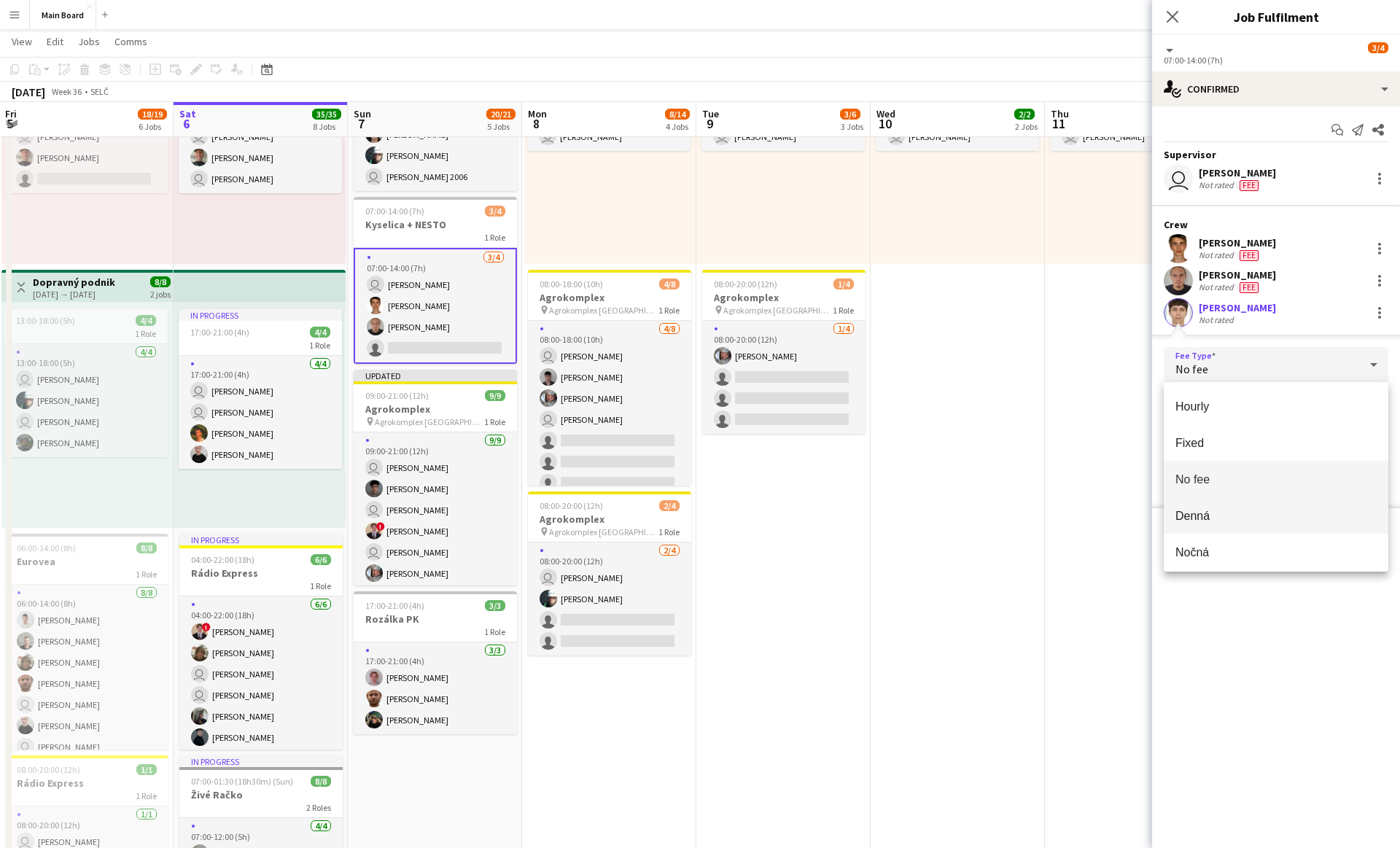
click at [692, 513] on span "Denná" at bounding box center [1276, 516] width 201 height 14
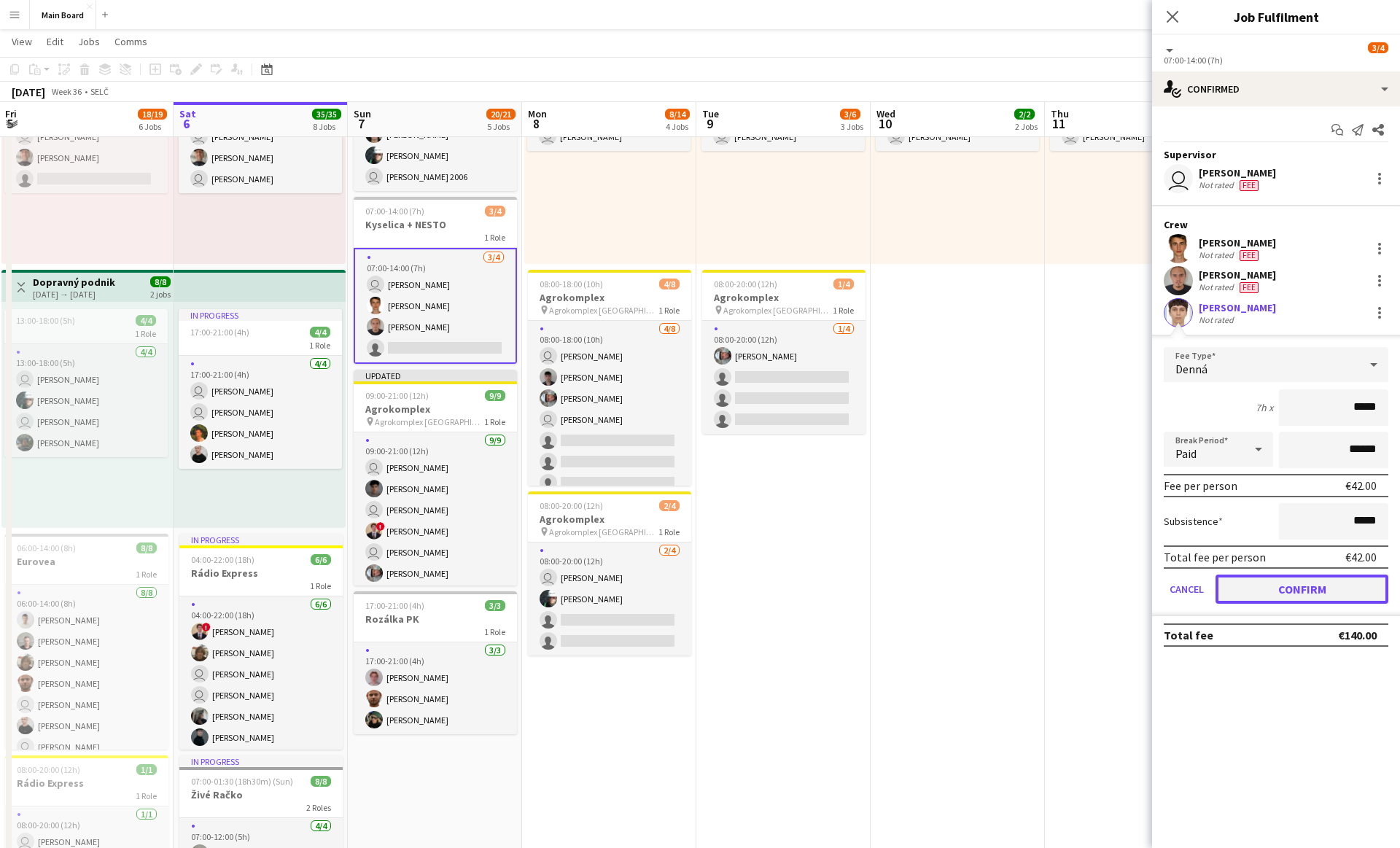
click at [692, 590] on button "Confirm" at bounding box center [1302, 589] width 173 height 29
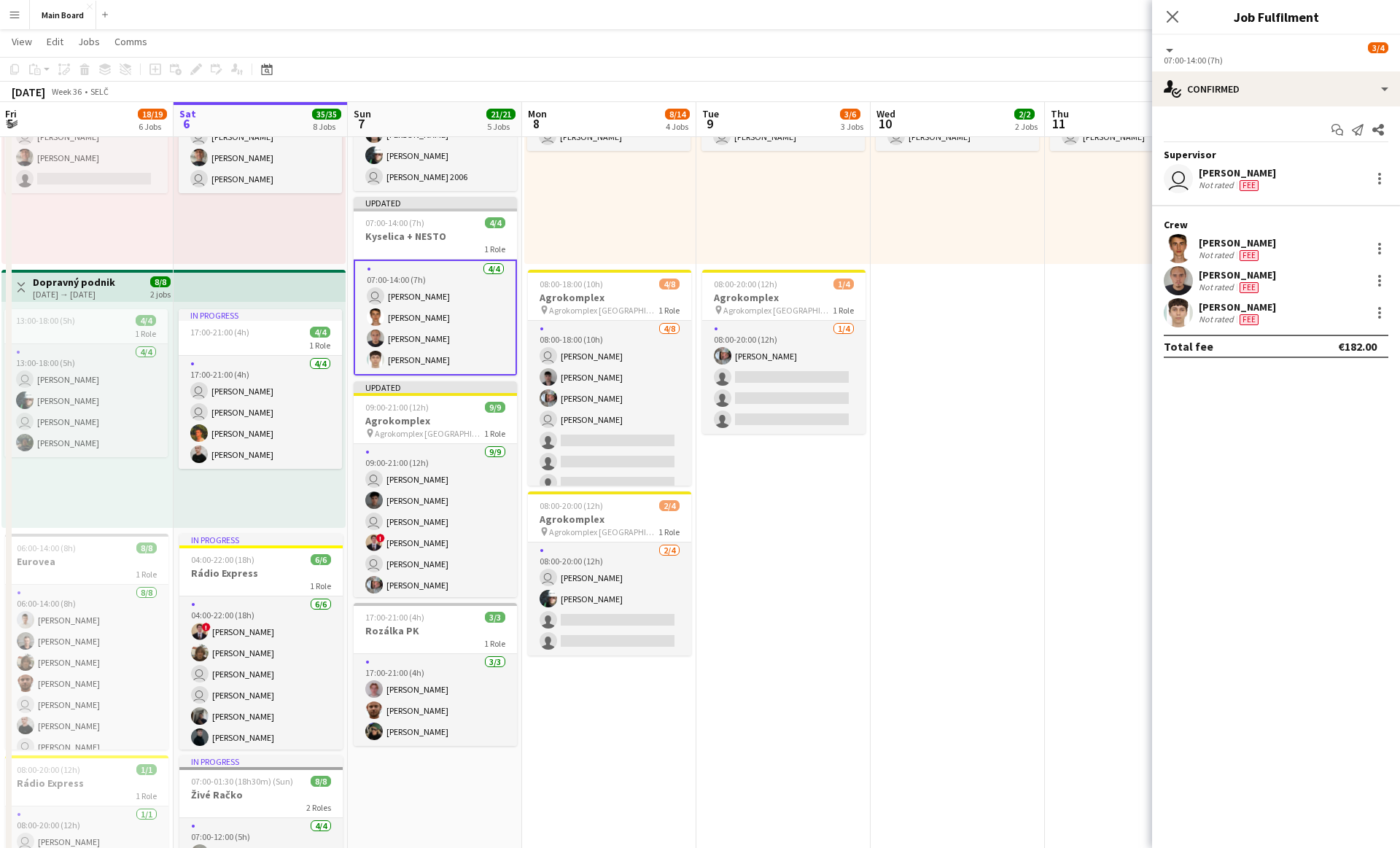
click at [692, 378] on app-date-cell "08:00-18:00 (10h) 2/2 1 Role 2/2 08:00-18:00 (10h) Tymofii Levchenko user Jakub…" at bounding box center [1132, 754] width 174 height 1585
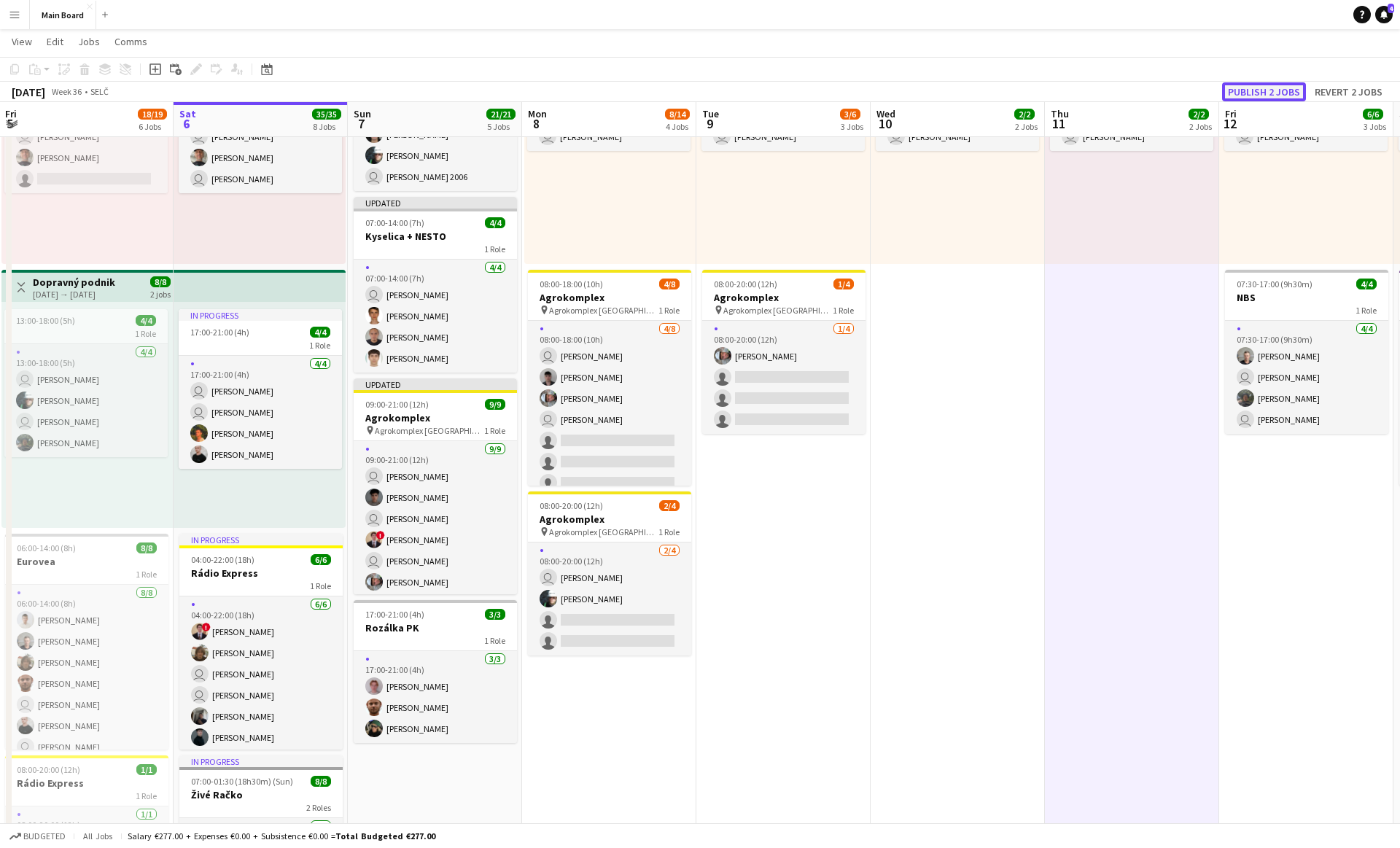
click at [692, 91] on button "Publish 2 jobs" at bounding box center [1264, 92] width 84 height 19
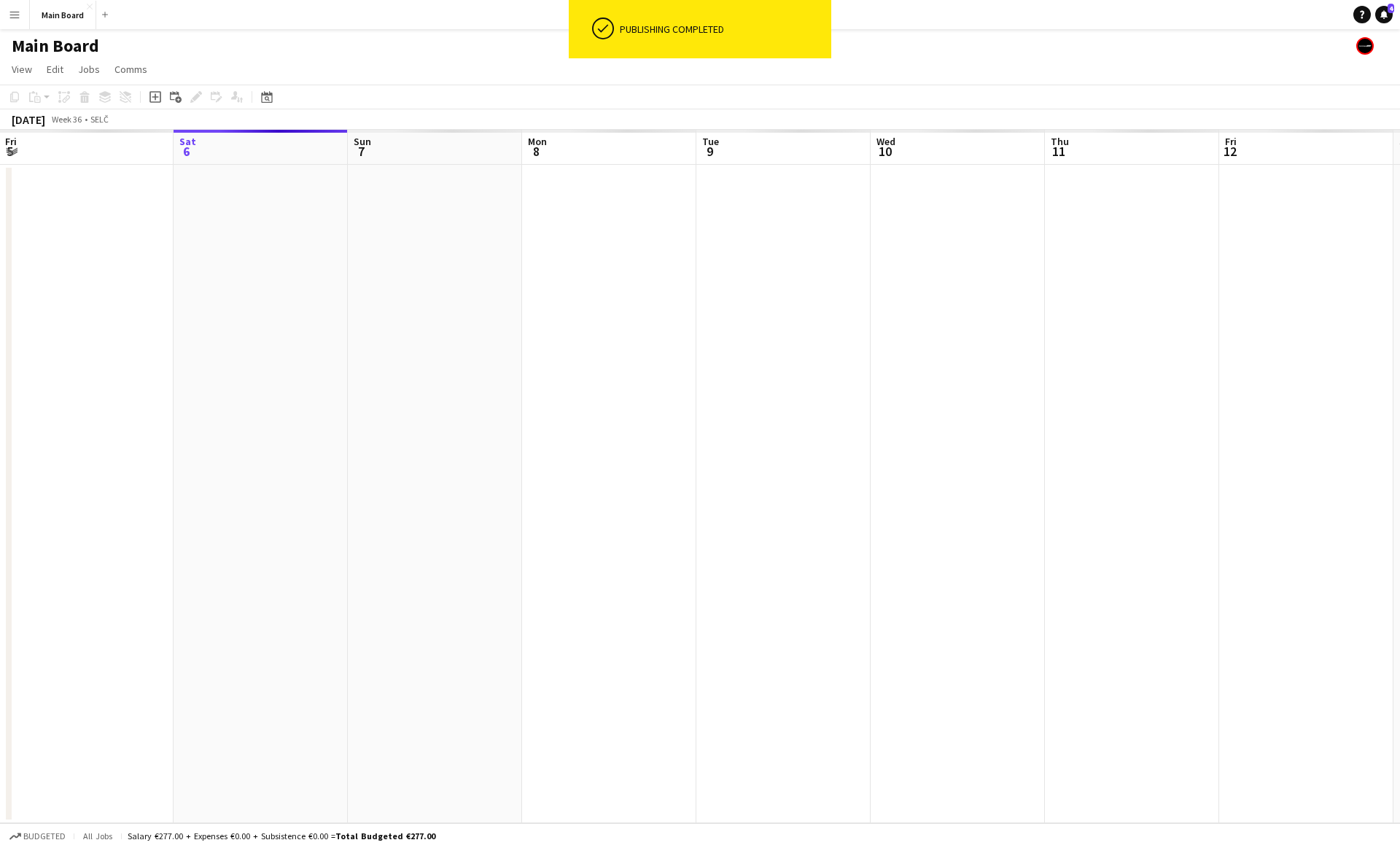
scroll to position [0, 0]
